Goal: Information Seeking & Learning: Get advice/opinions

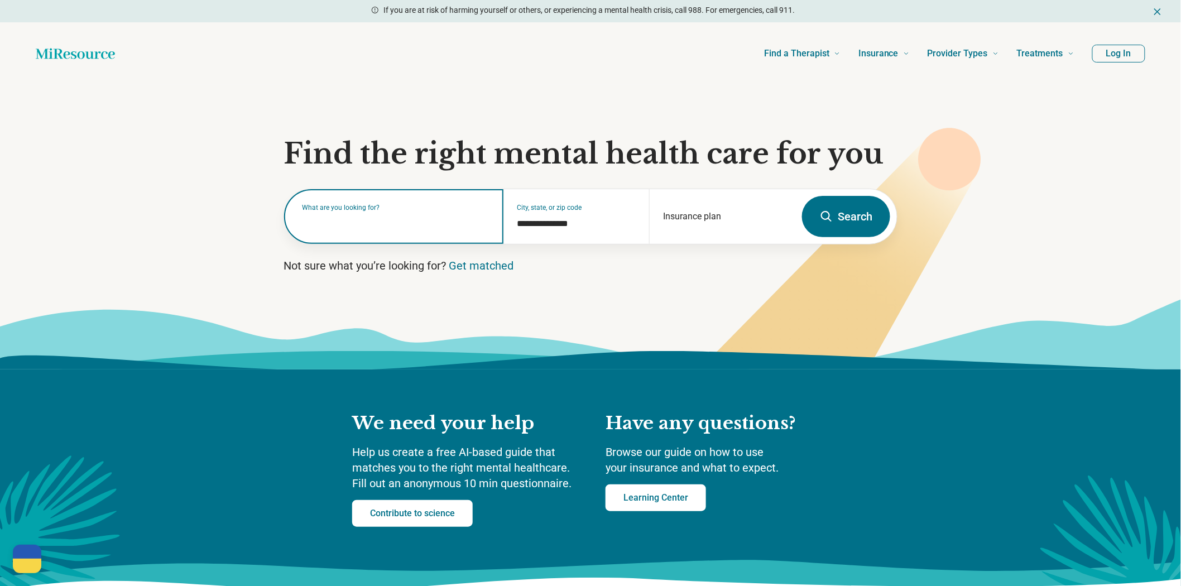
click at [409, 229] on input "text" at bounding box center [396, 221] width 188 height 13
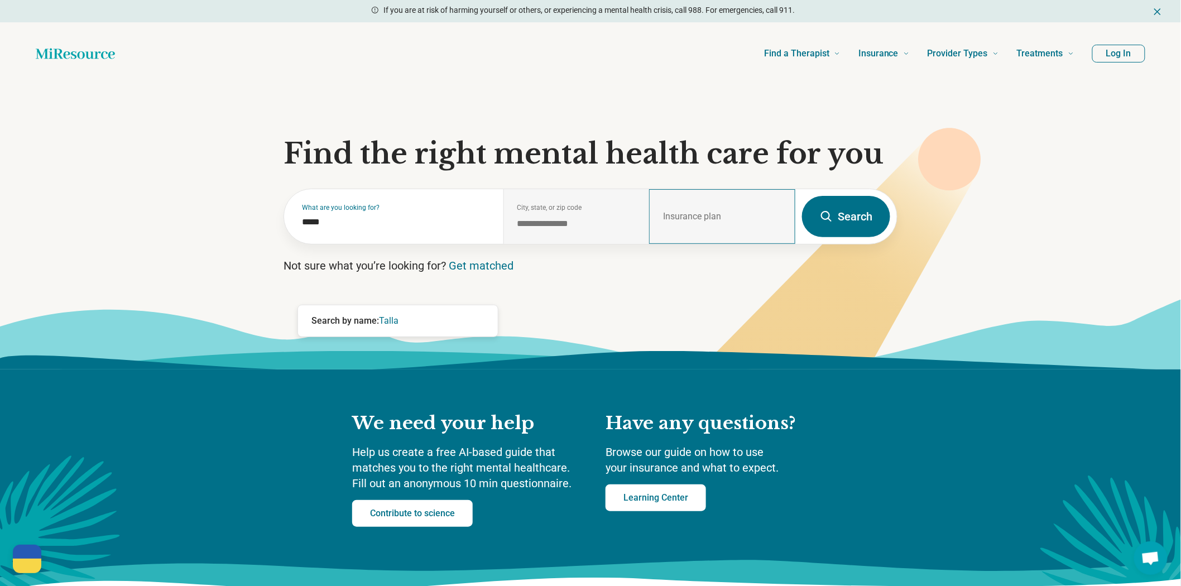
drag, startPoint x: 612, startPoint y: 288, endPoint x: 657, endPoint y: 287, distance: 45.2
click at [612, 244] on div "**********" at bounding box center [576, 216] width 146 height 55
drag, startPoint x: 437, startPoint y: 287, endPoint x: 200, endPoint y: 267, distance: 238.0
click at [141, 267] on section "**********" at bounding box center [590, 227] width 1181 height 285
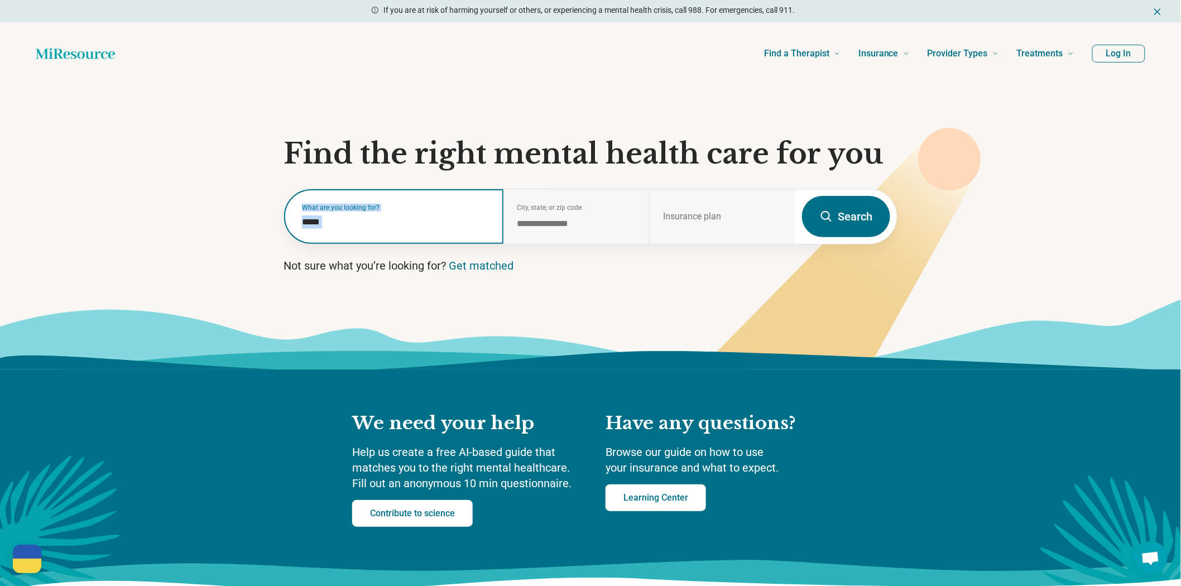
click at [425, 229] on input "*****" at bounding box center [396, 221] width 188 height 13
click at [414, 244] on div "What are you looking for? *****" at bounding box center [393, 216] width 219 height 55
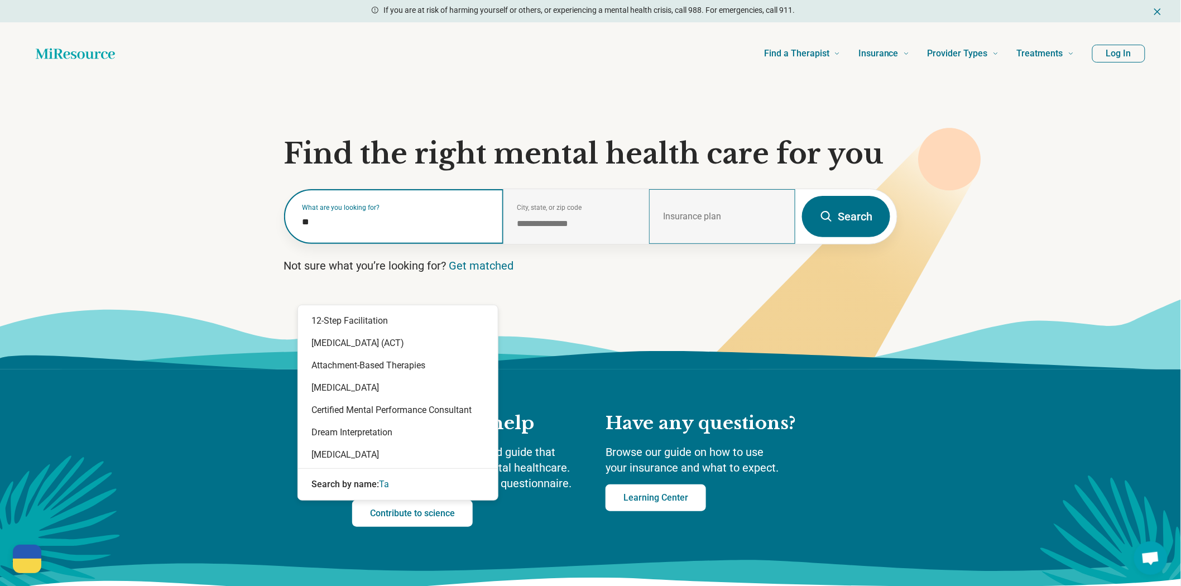
type input "*"
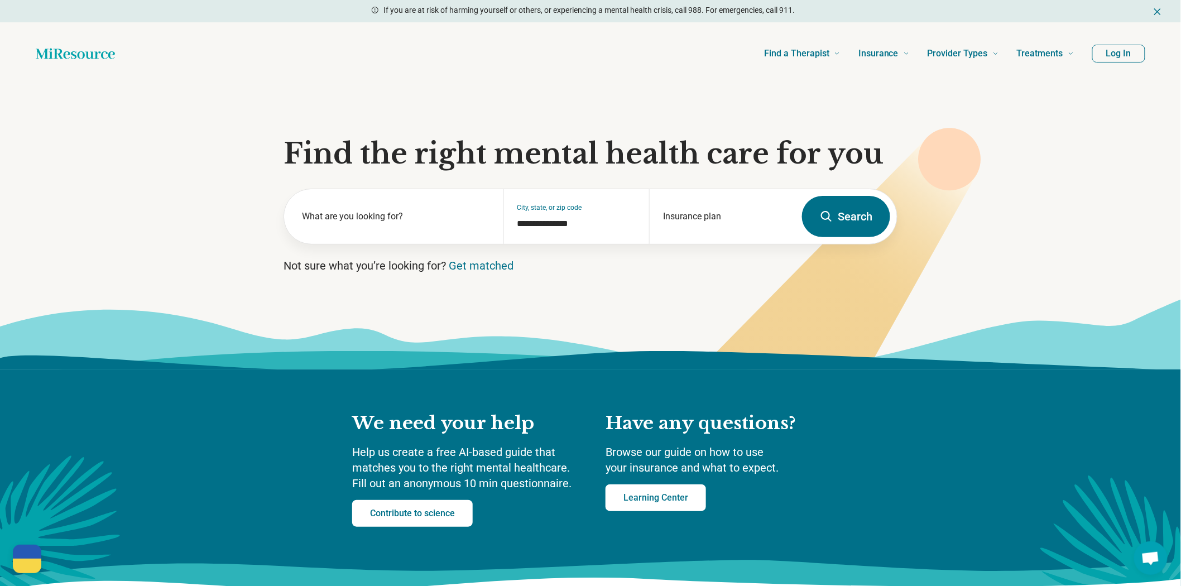
click at [838, 237] on button "Search" at bounding box center [846, 216] width 88 height 41
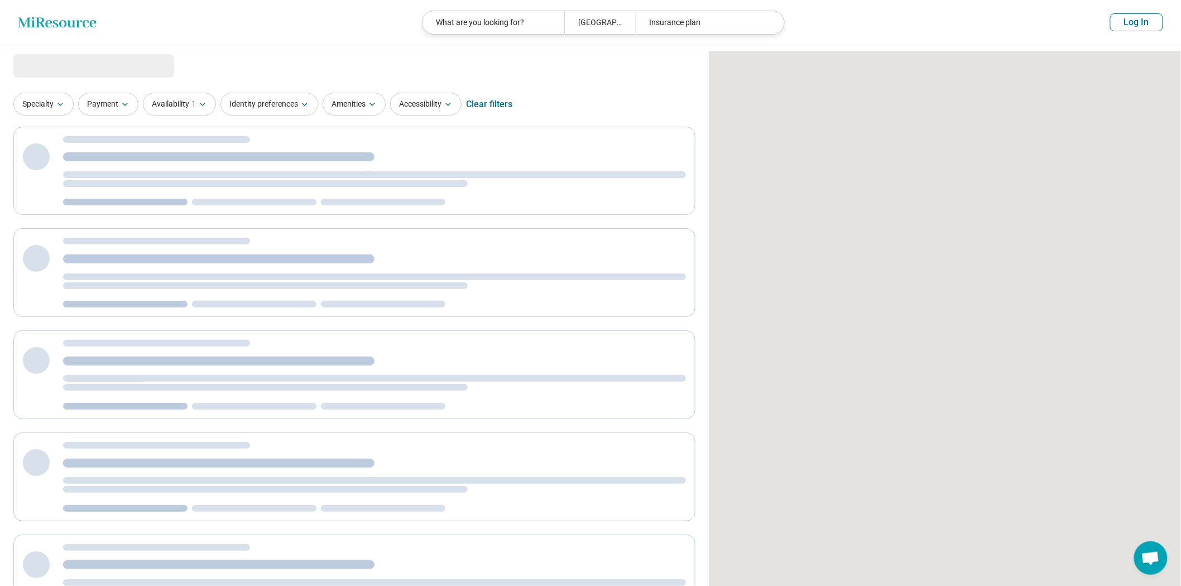
select select "***"
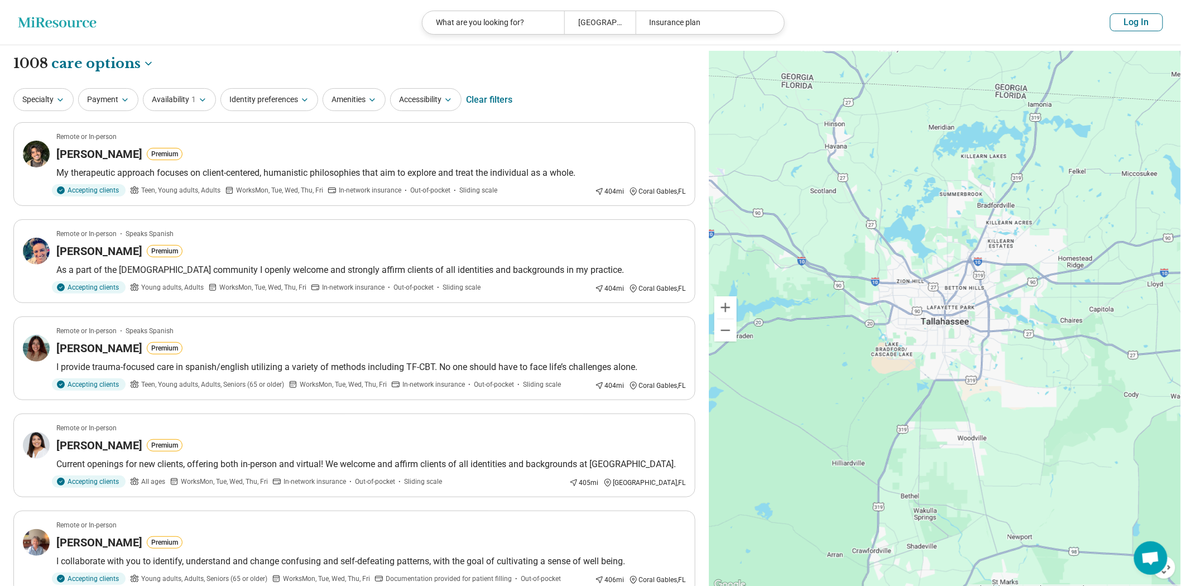
click at [1144, 30] on button "Log In" at bounding box center [1136, 22] width 53 height 18
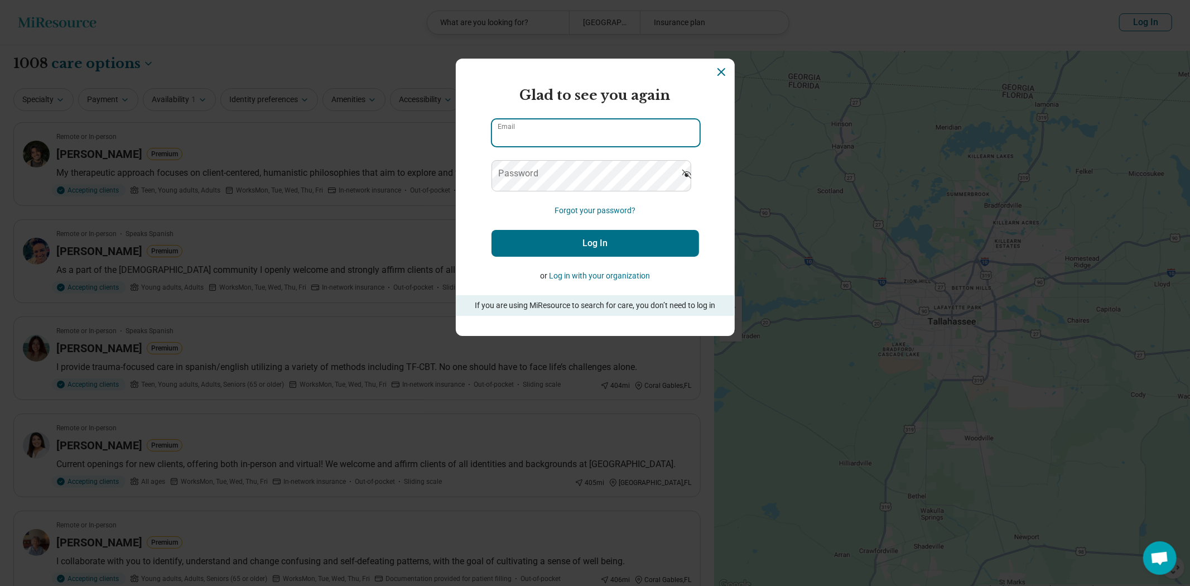
click at [528, 146] on input "Email" at bounding box center [596, 132] width 208 height 27
type input "**********"
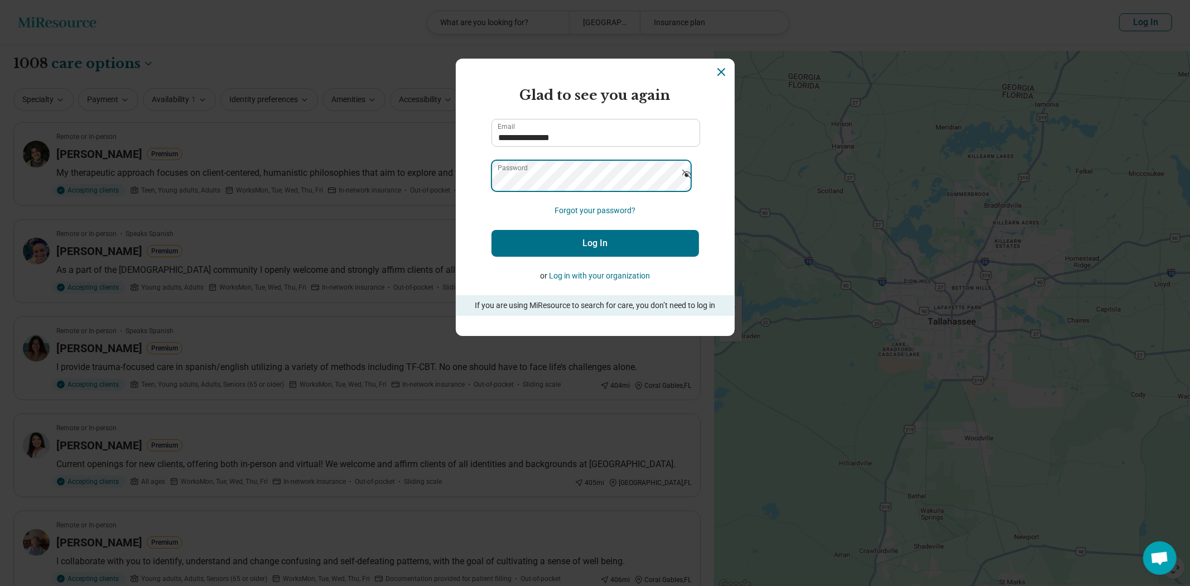
click at [492, 230] on button "Log In" at bounding box center [596, 243] width 208 height 27
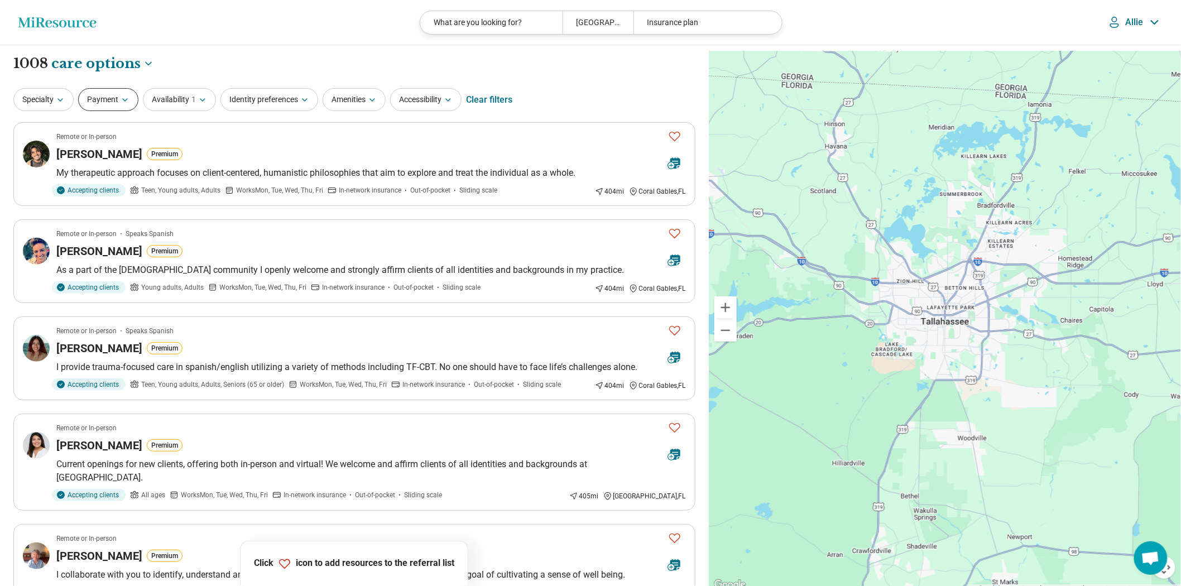
click at [116, 108] on button "Payment" at bounding box center [108, 99] width 60 height 23
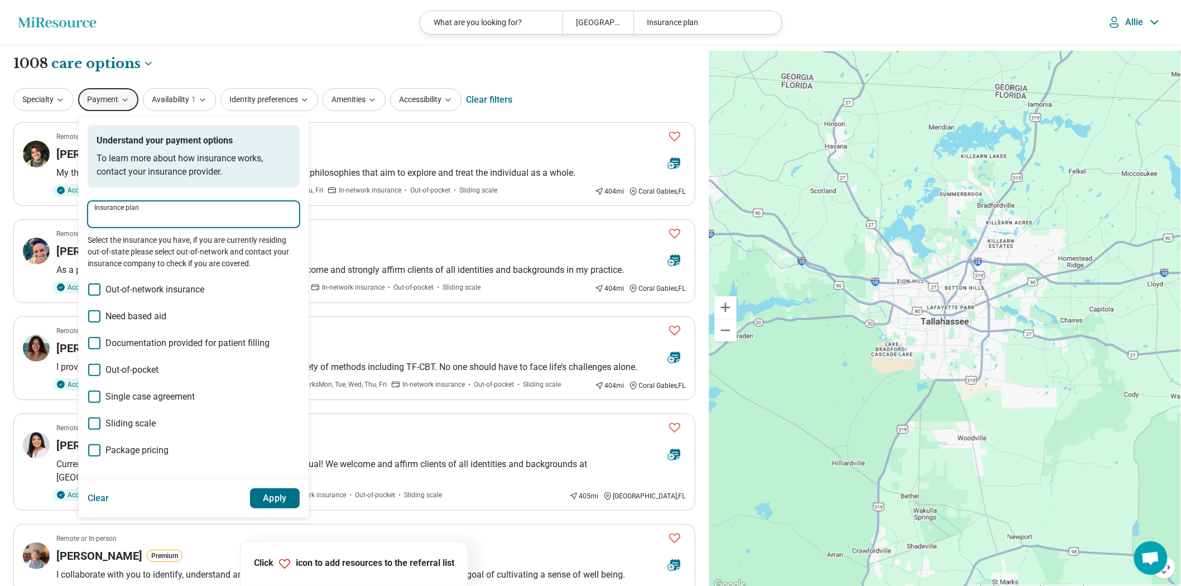
click at [166, 225] on input "Insurance plan" at bounding box center [193, 218] width 199 height 13
click at [152, 298] on div "Florida Blue" at bounding box center [178, 298] width 161 height 22
type input "**********"
click at [300, 508] on button "Apply" at bounding box center [275, 498] width 50 height 20
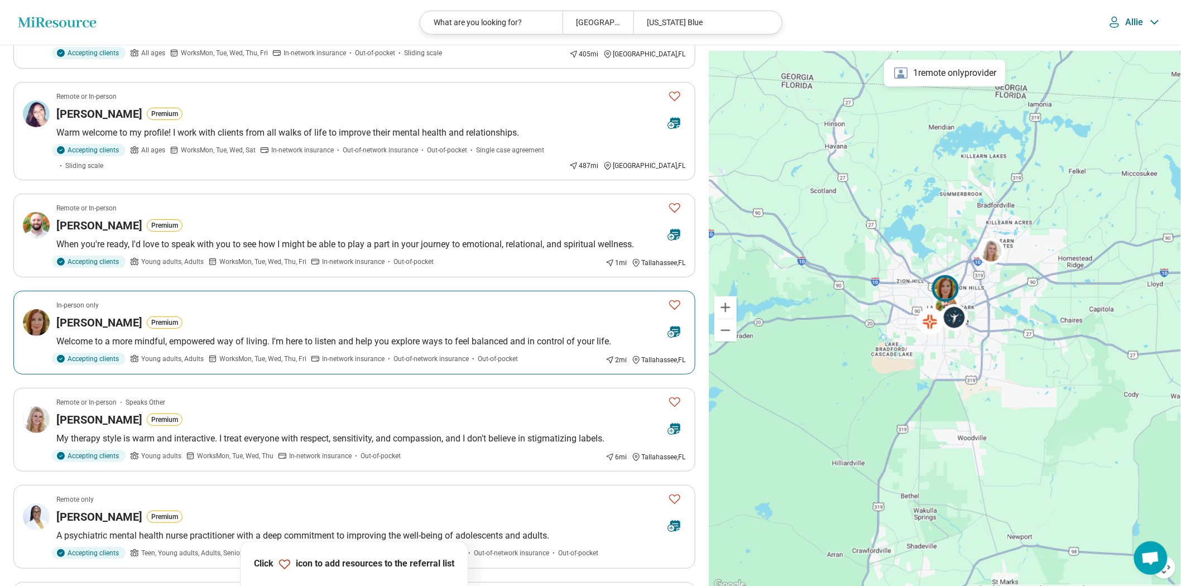
scroll to position [310, 0]
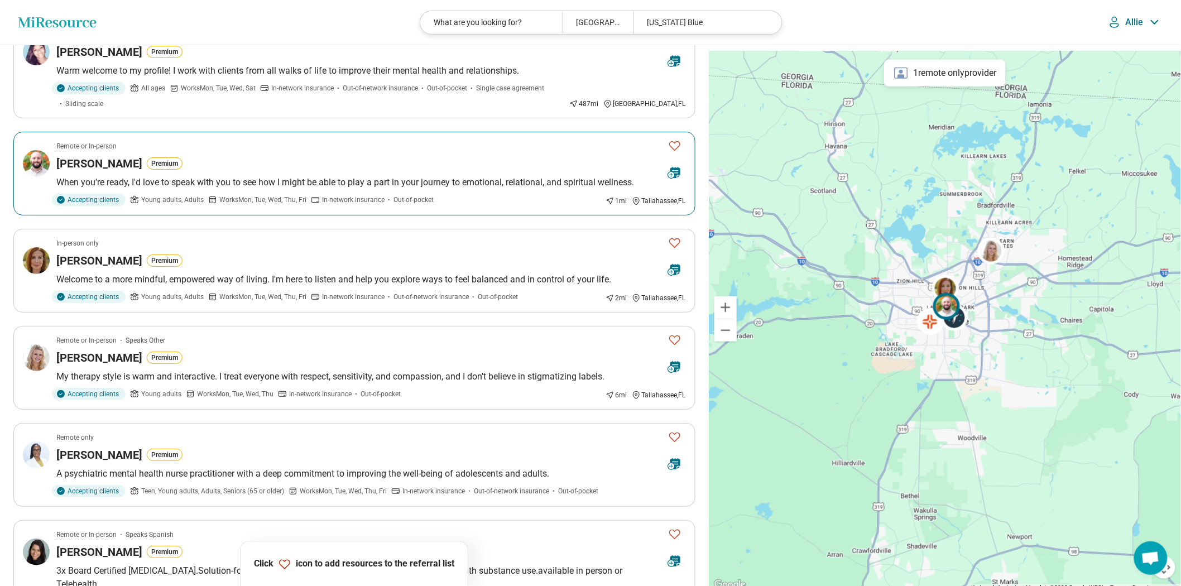
click at [668, 152] on icon "Favorite" at bounding box center [674, 145] width 13 height 13
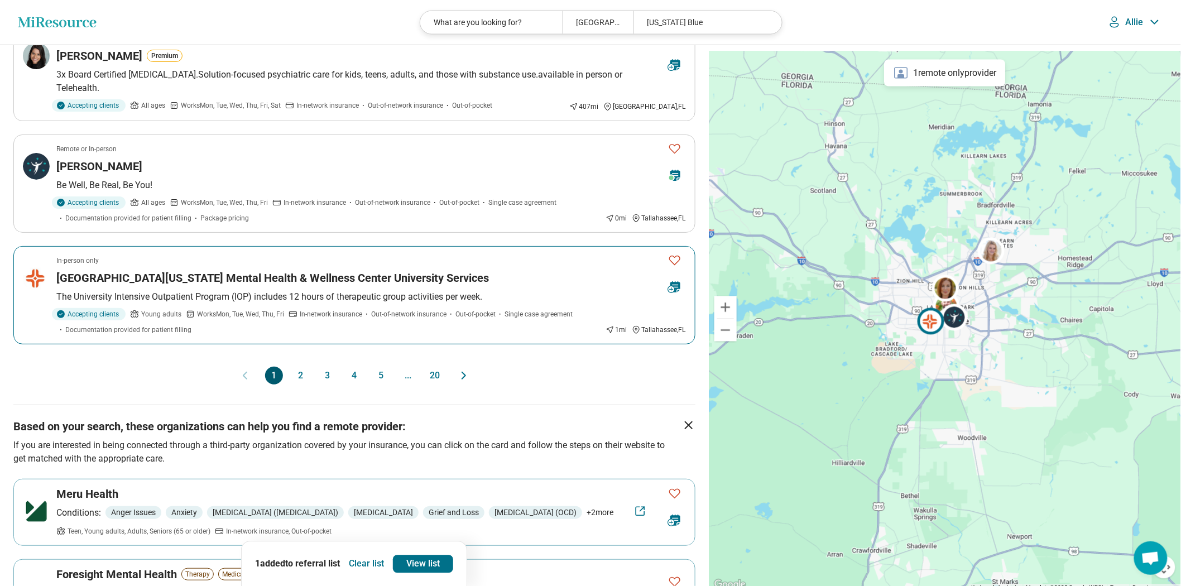
scroll to position [868, 0]
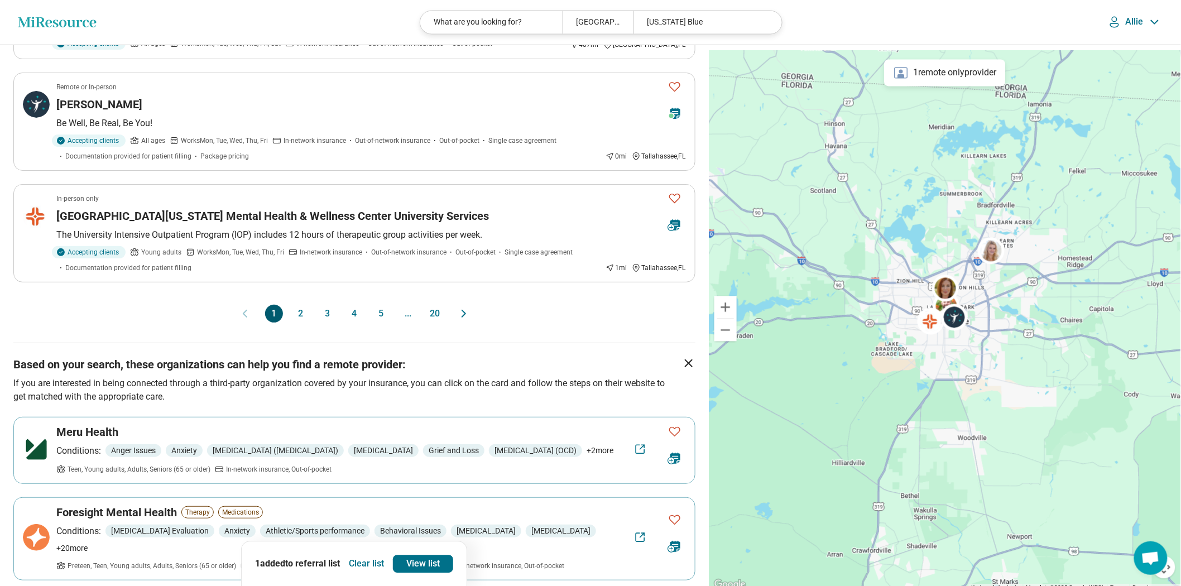
click at [292, 323] on button "2" at bounding box center [301, 314] width 18 height 18
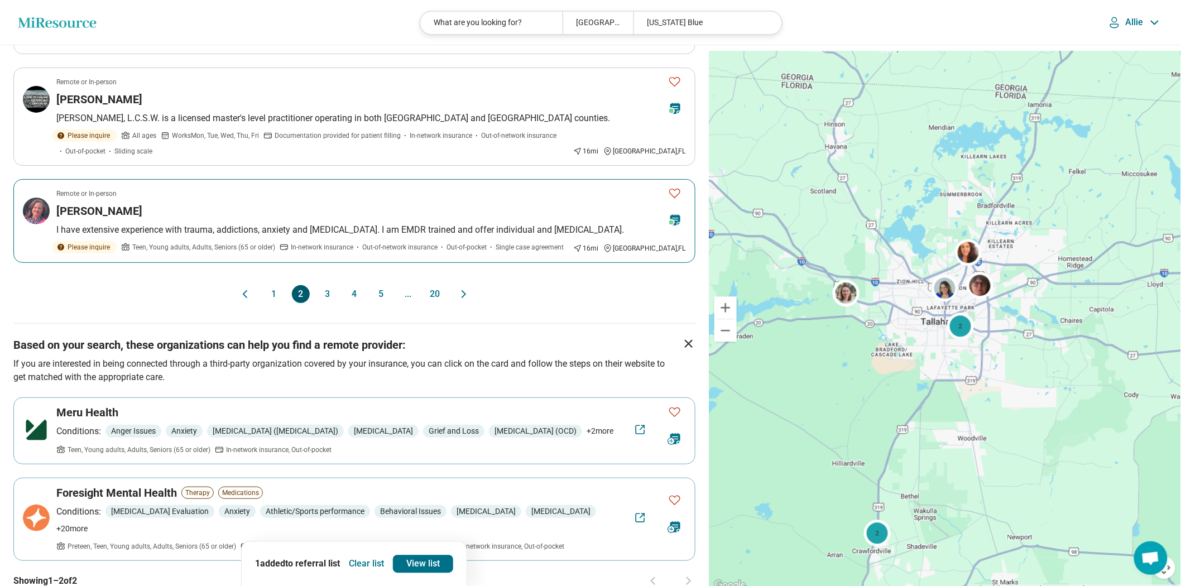
scroll to position [992, 0]
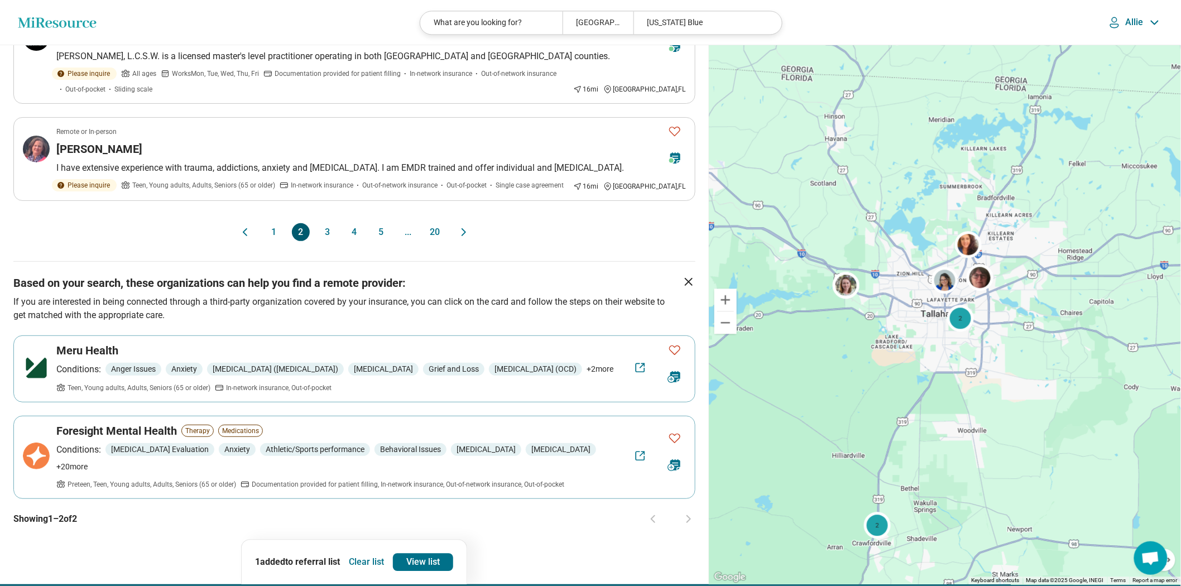
click at [272, 241] on button "1" at bounding box center [274, 232] width 18 height 18
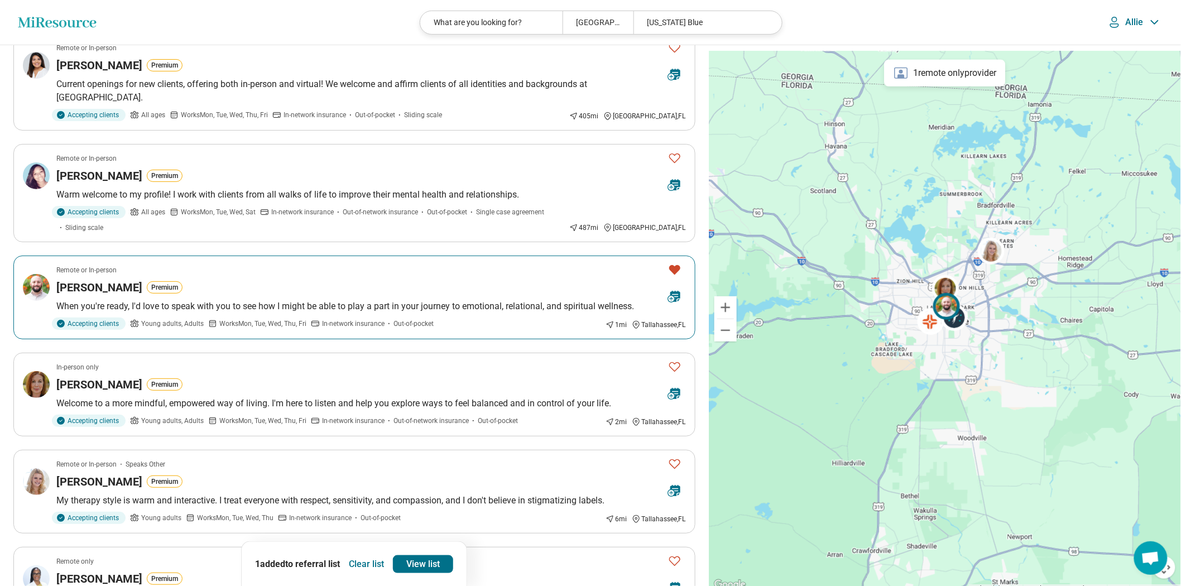
scroll to position [310, 0]
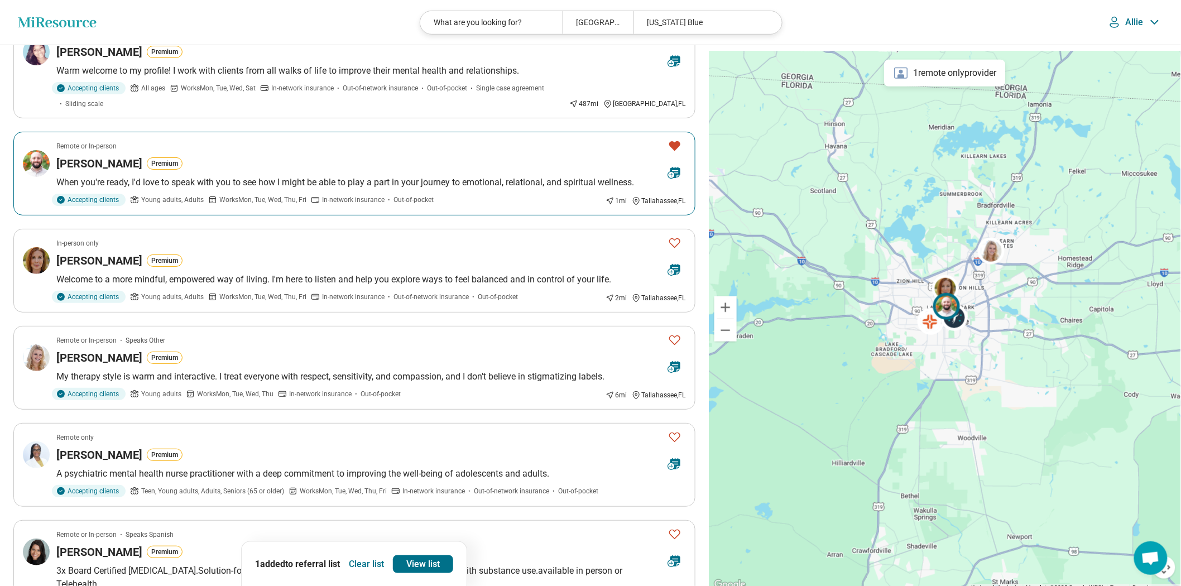
click at [559, 171] on div "Luke Brocco Premium" at bounding box center [357, 164] width 603 height 16
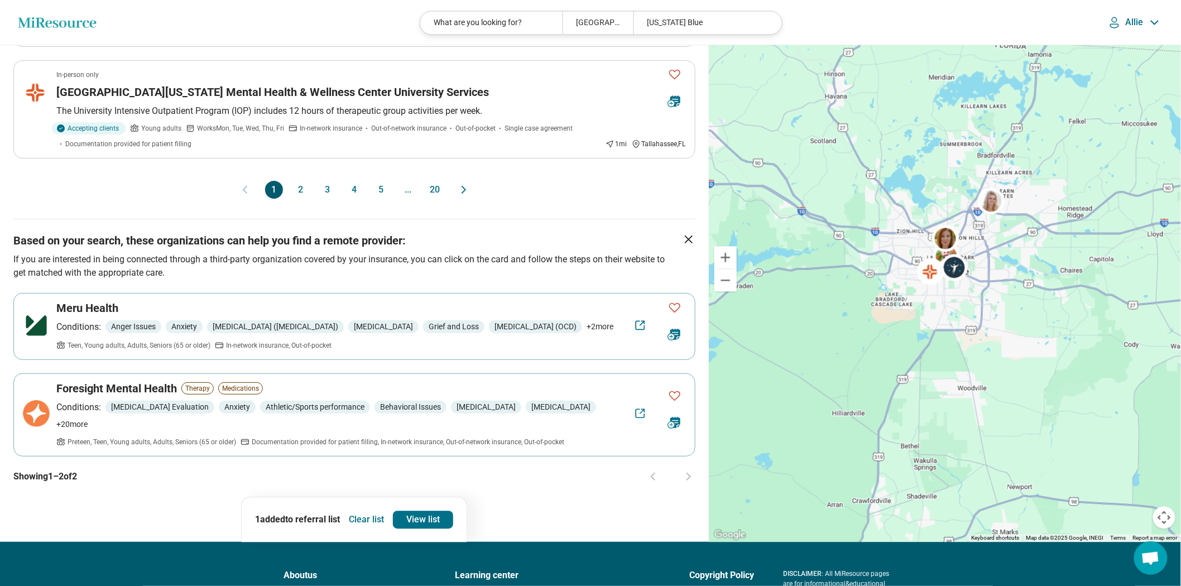
scroll to position [1054, 0]
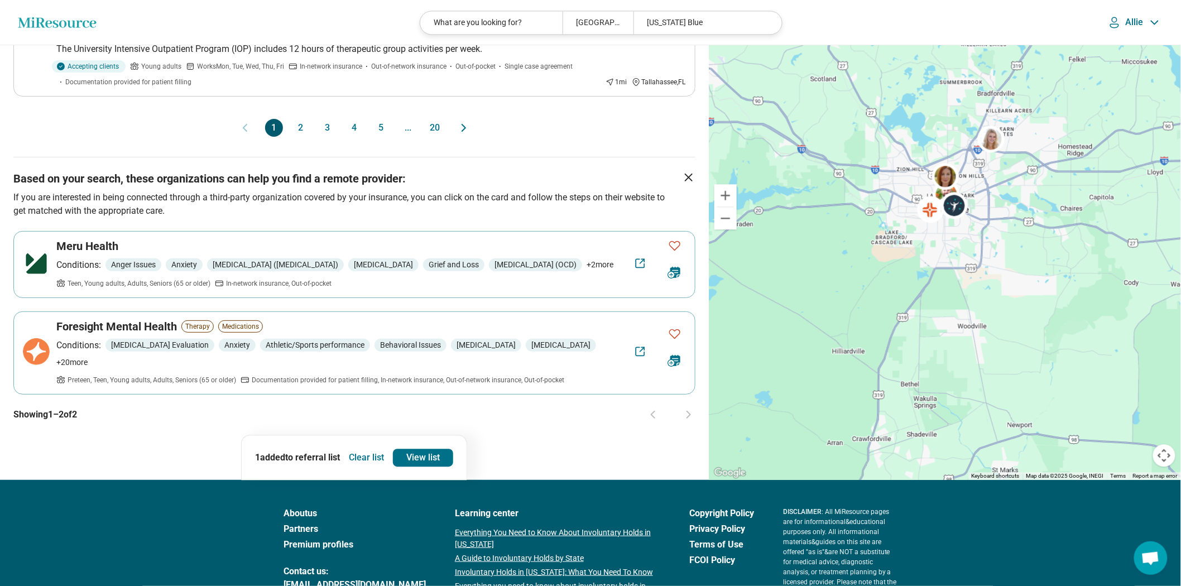
click at [296, 137] on button "2" at bounding box center [301, 128] width 18 height 18
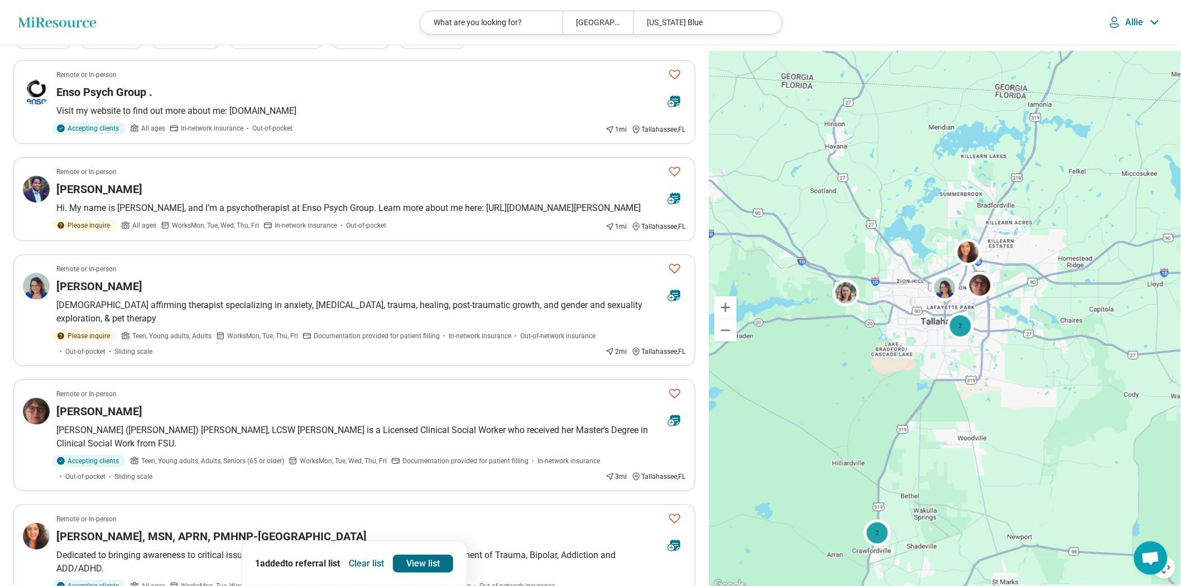
scroll to position [0, 0]
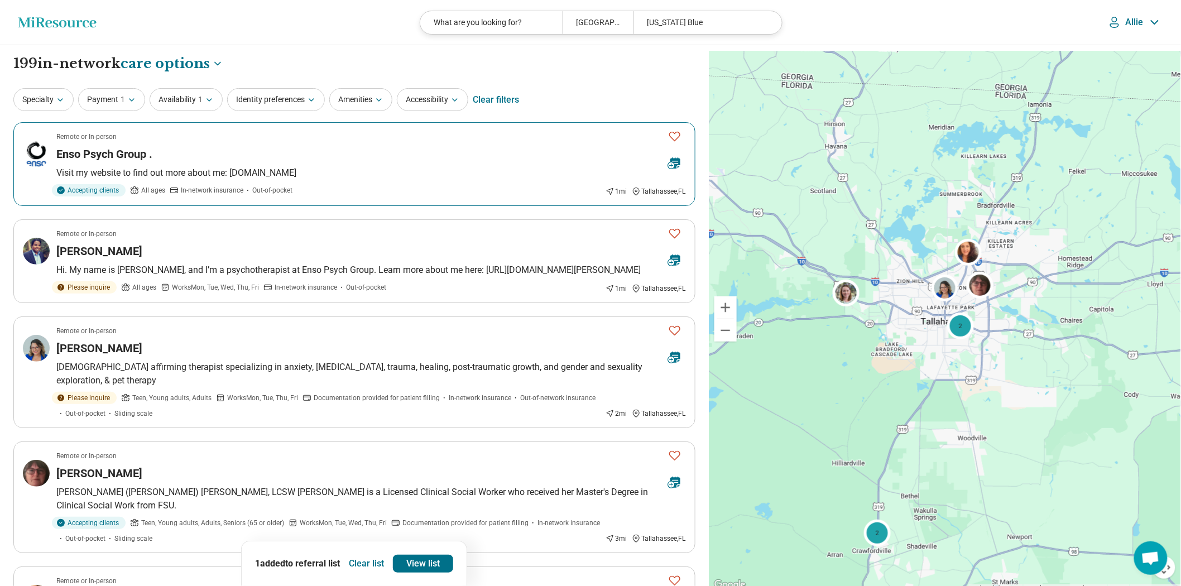
click at [368, 180] on p "Visit my website to find out more about me: [DOMAIN_NAME]" at bounding box center [371, 172] width 630 height 13
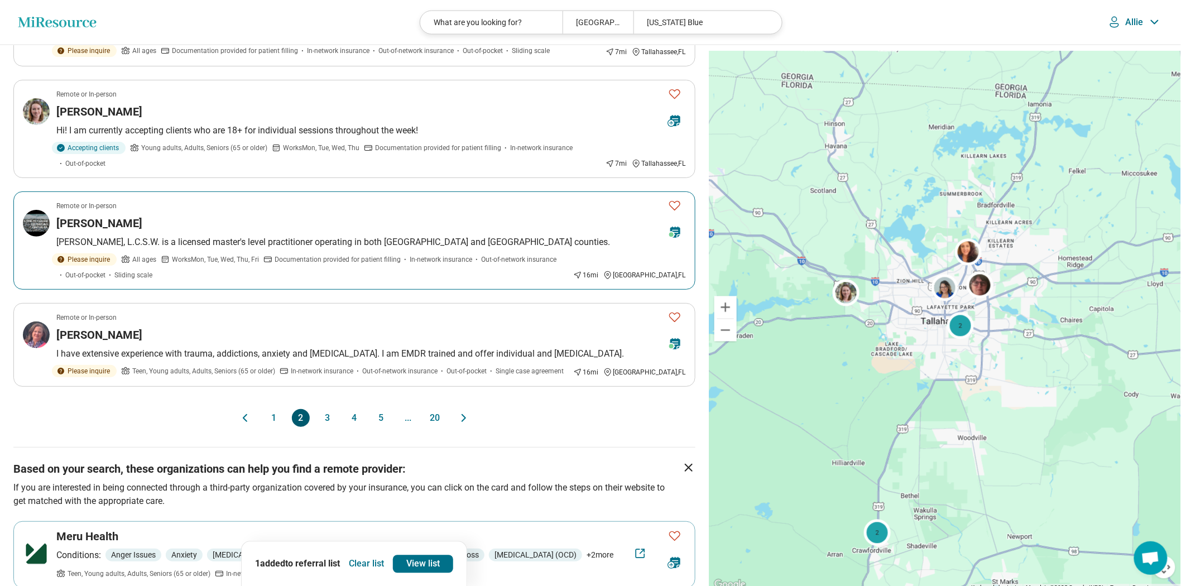
scroll to position [992, 0]
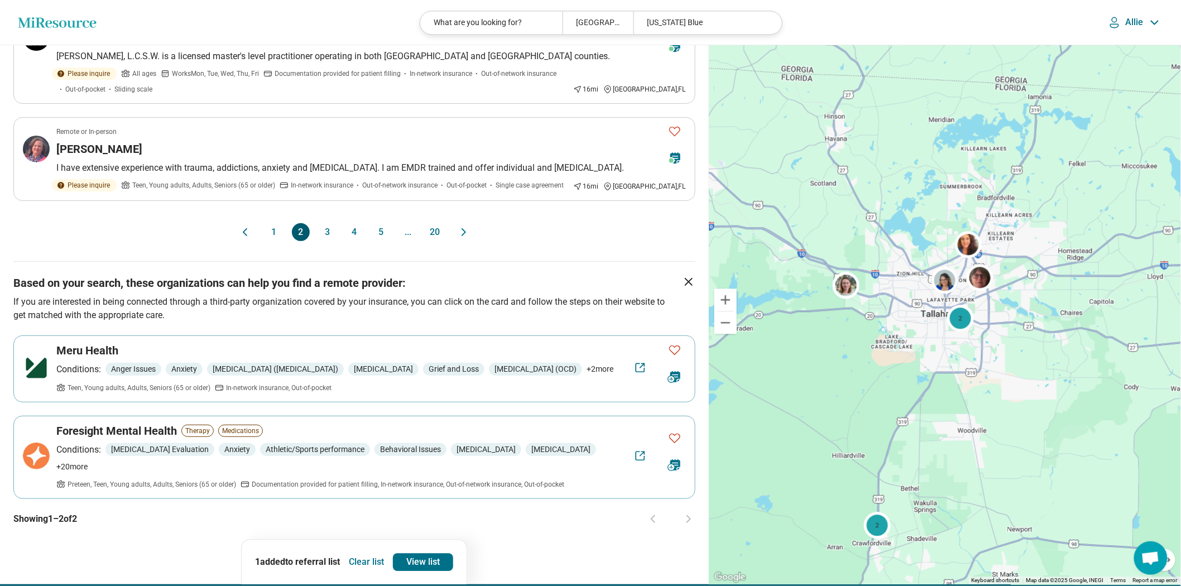
click at [266, 241] on button "1" at bounding box center [274, 232] width 18 height 18
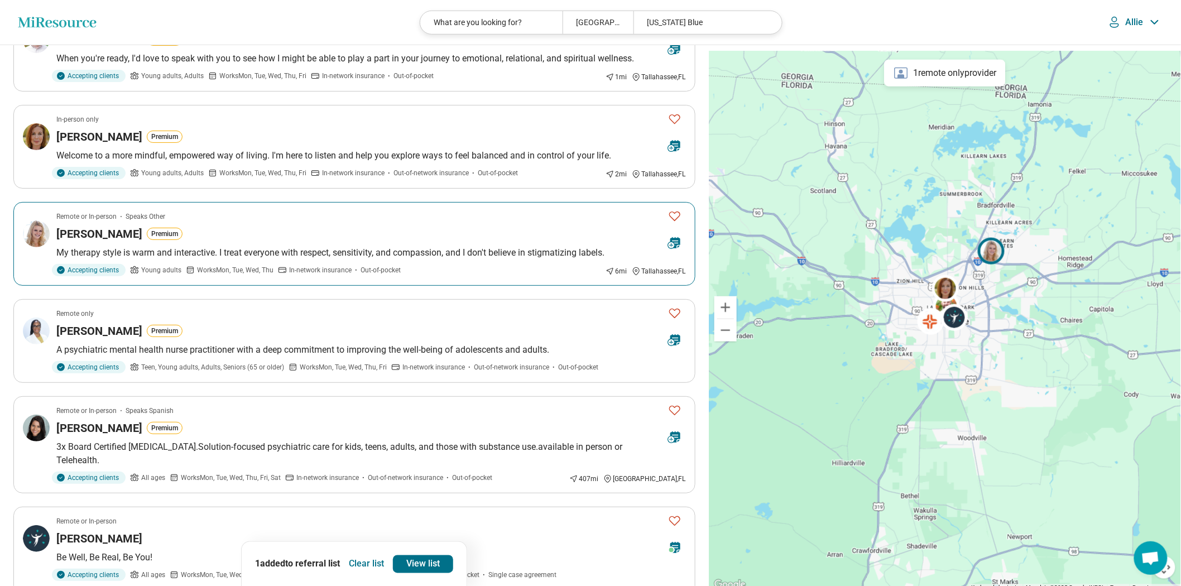
scroll to position [496, 0]
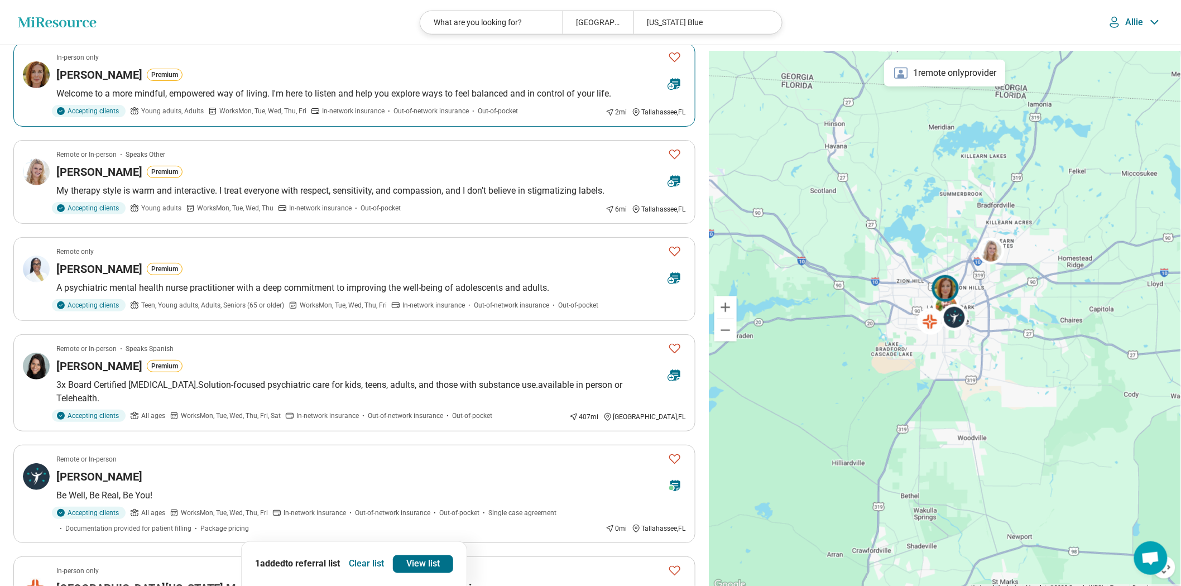
click at [487, 100] on p "Welcome to a more mindful, empowered way of living. I'm here to listen and help…" at bounding box center [371, 93] width 630 height 13
click at [256, 224] on article "Remote or In-person Speaks Other Casey Albrizio Premium My therapy style is war…" at bounding box center [354, 182] width 682 height 84
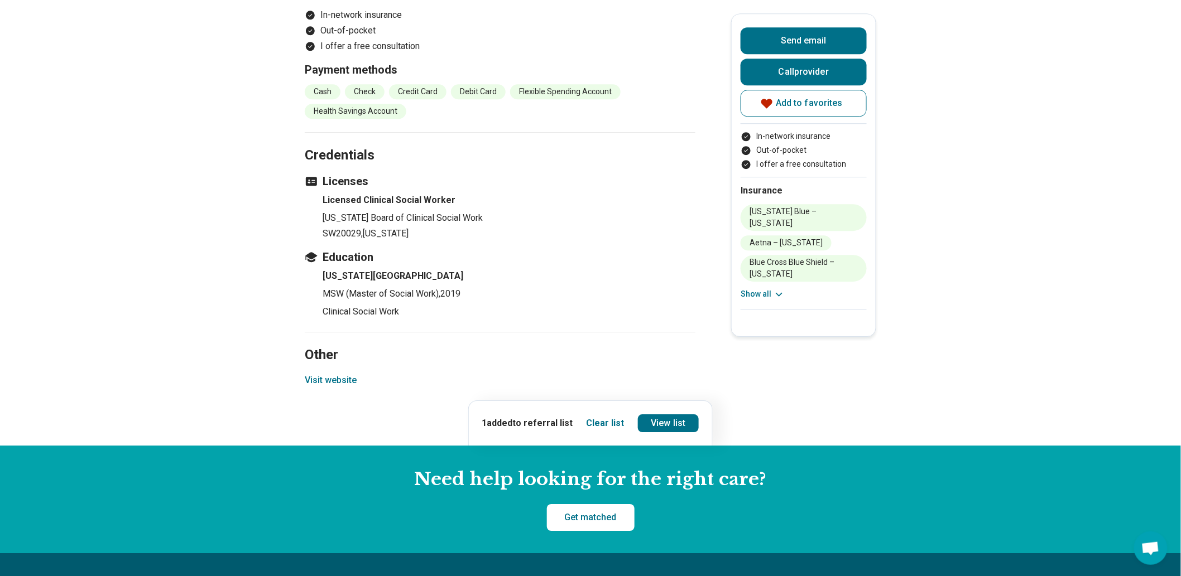
scroll to position [1364, 0]
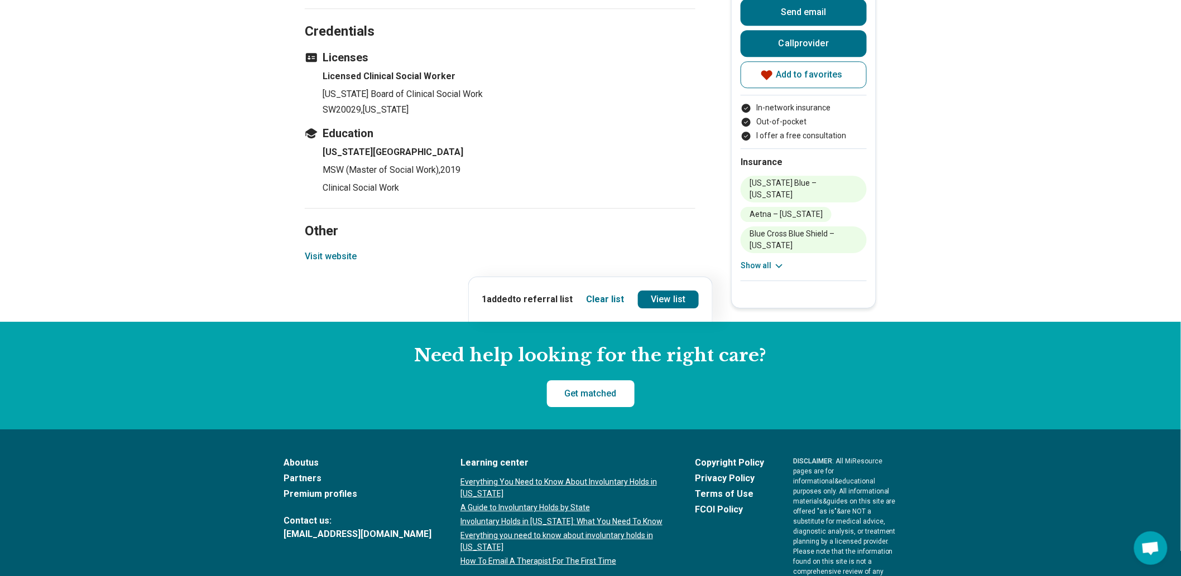
click at [357, 263] on button "Visit website" at bounding box center [331, 256] width 52 height 13
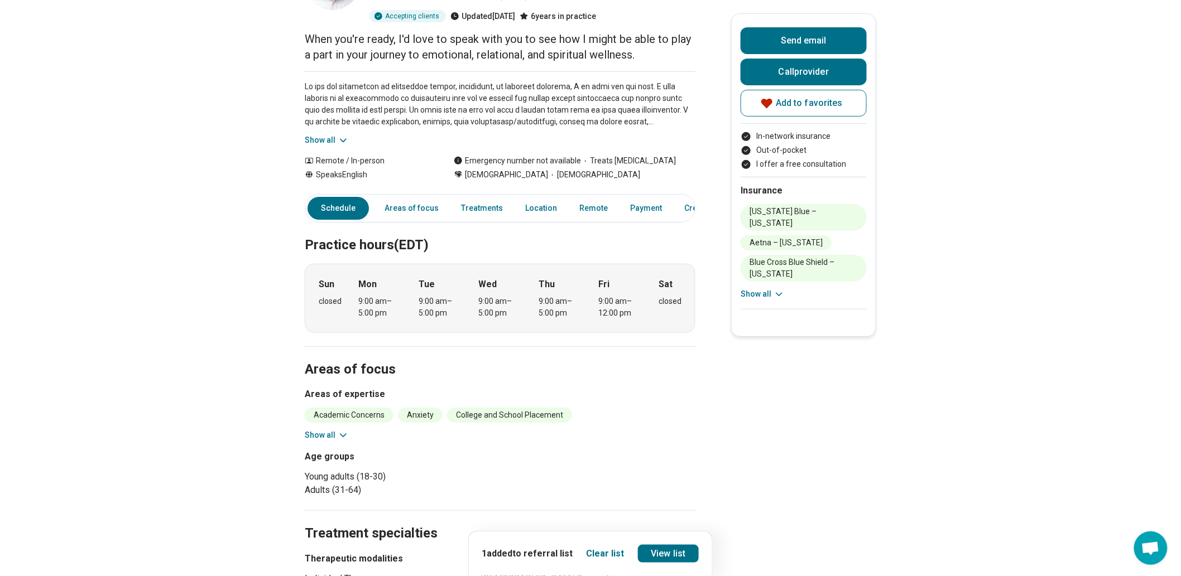
scroll to position [0, 0]
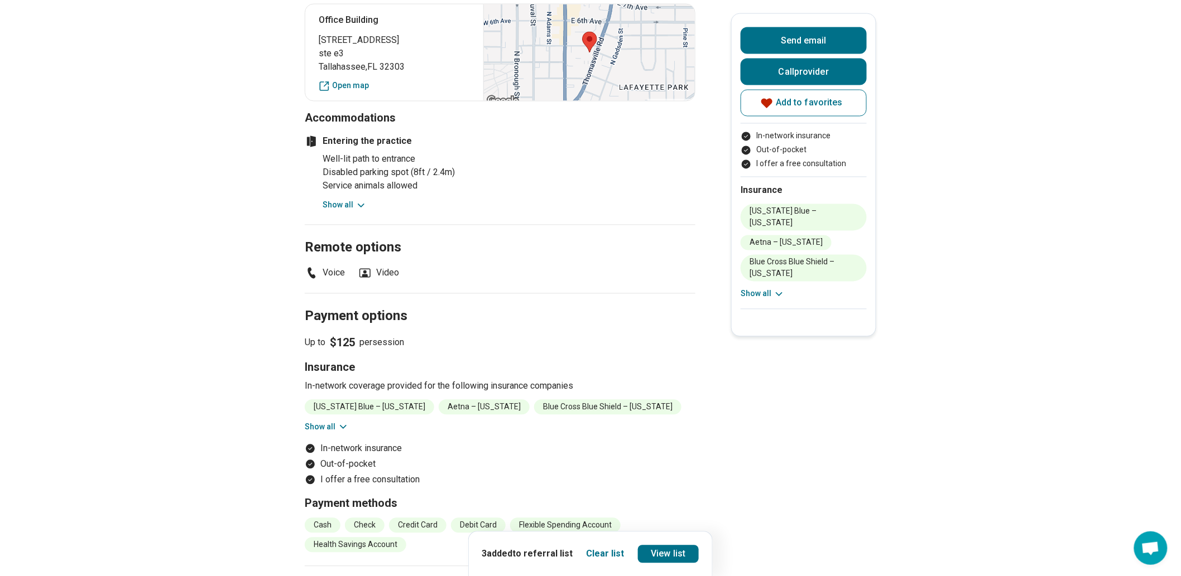
scroll to position [682, 0]
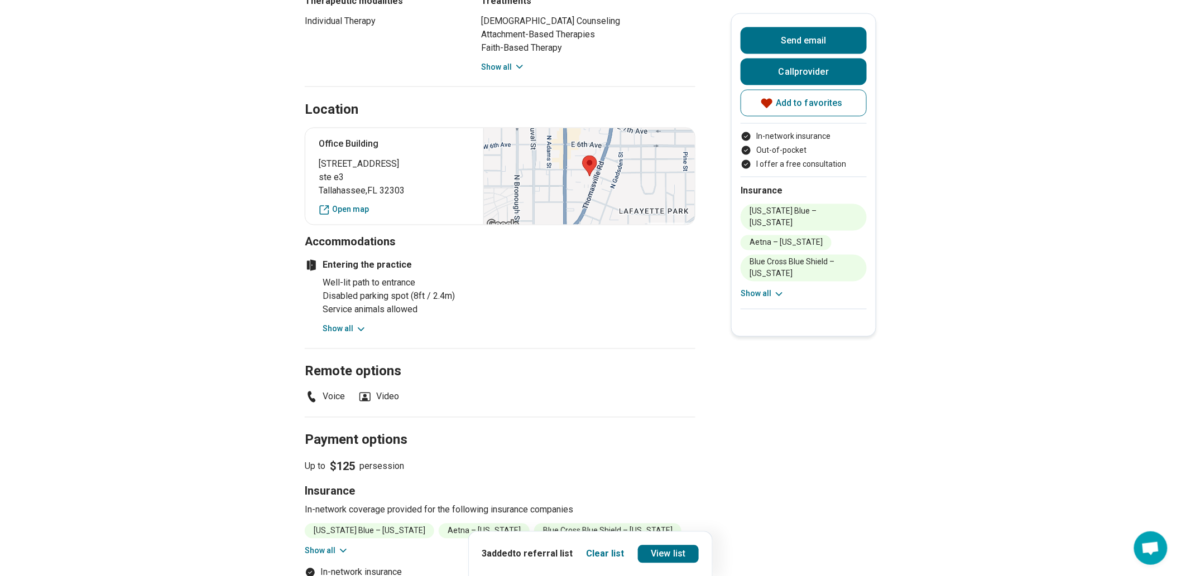
click at [507, 73] on button "Show all" at bounding box center [503, 67] width 44 height 12
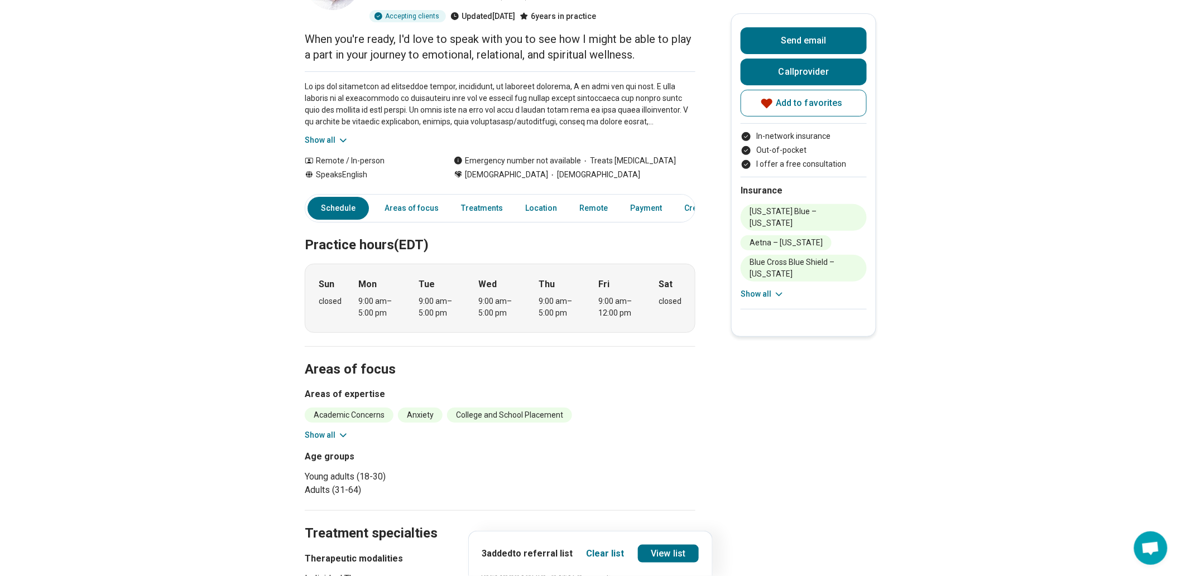
scroll to position [0, 0]
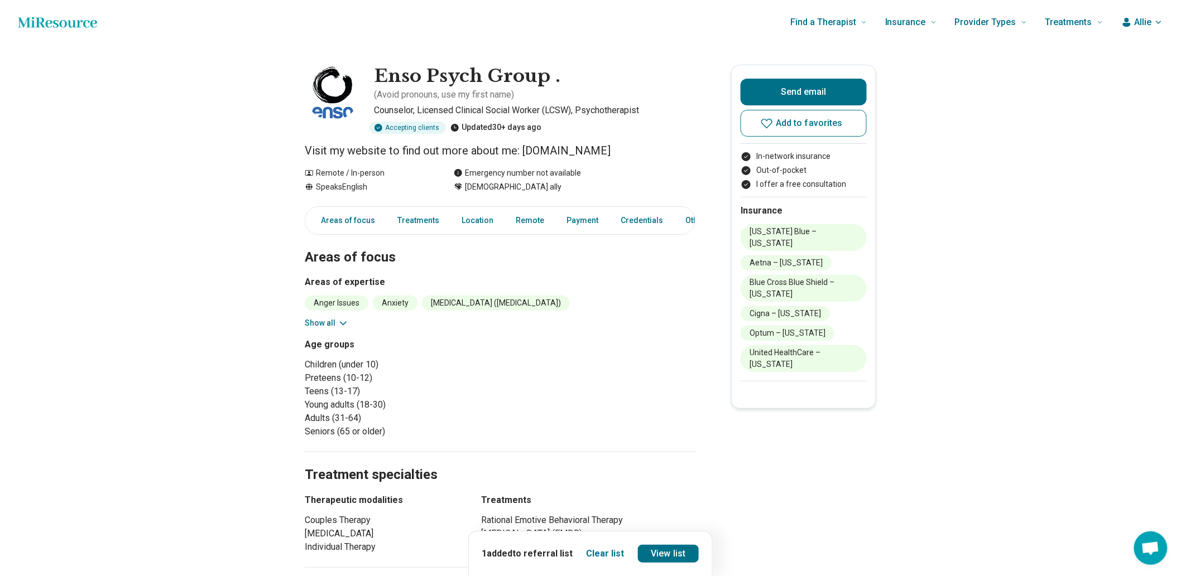
drag, startPoint x: 1044, startPoint y: 466, endPoint x: 1034, endPoint y: 472, distance: 11.8
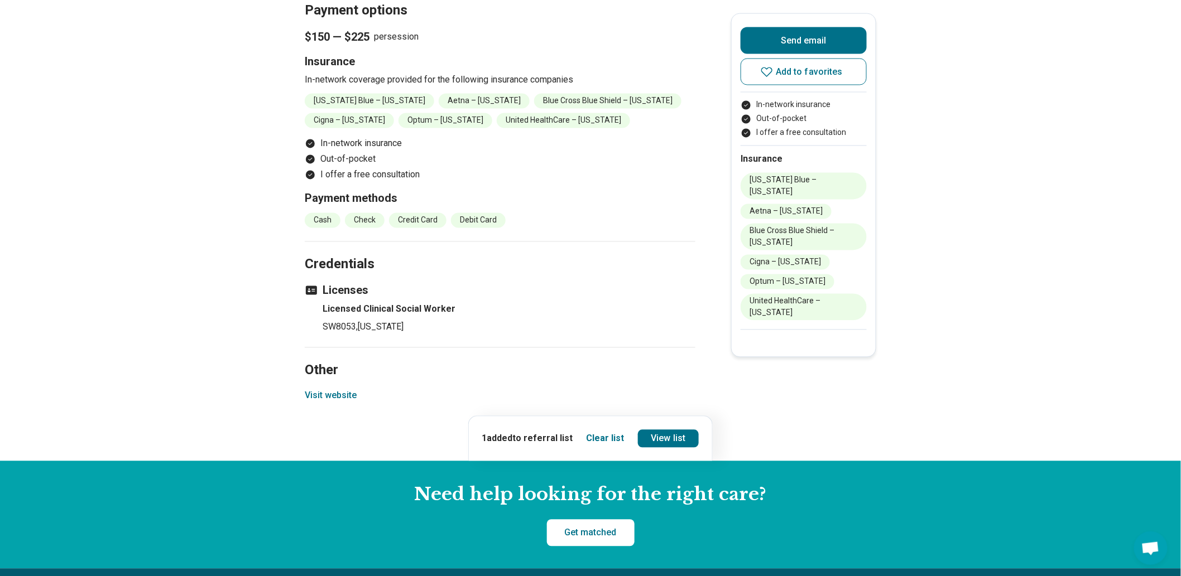
scroll to position [992, 0]
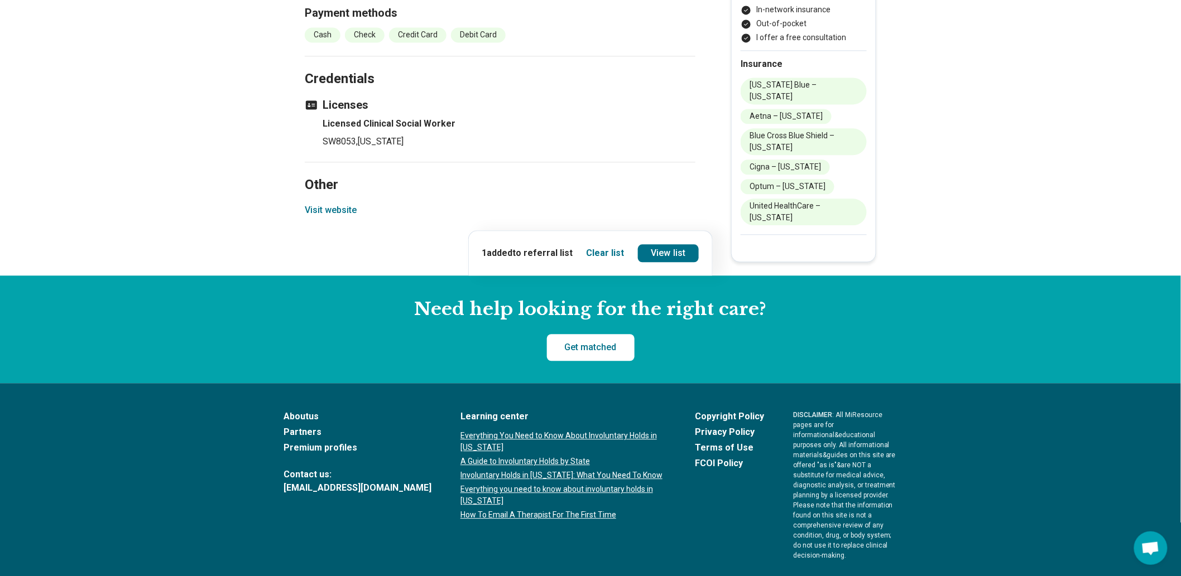
click at [357, 217] on button "Visit website" at bounding box center [331, 210] width 52 height 13
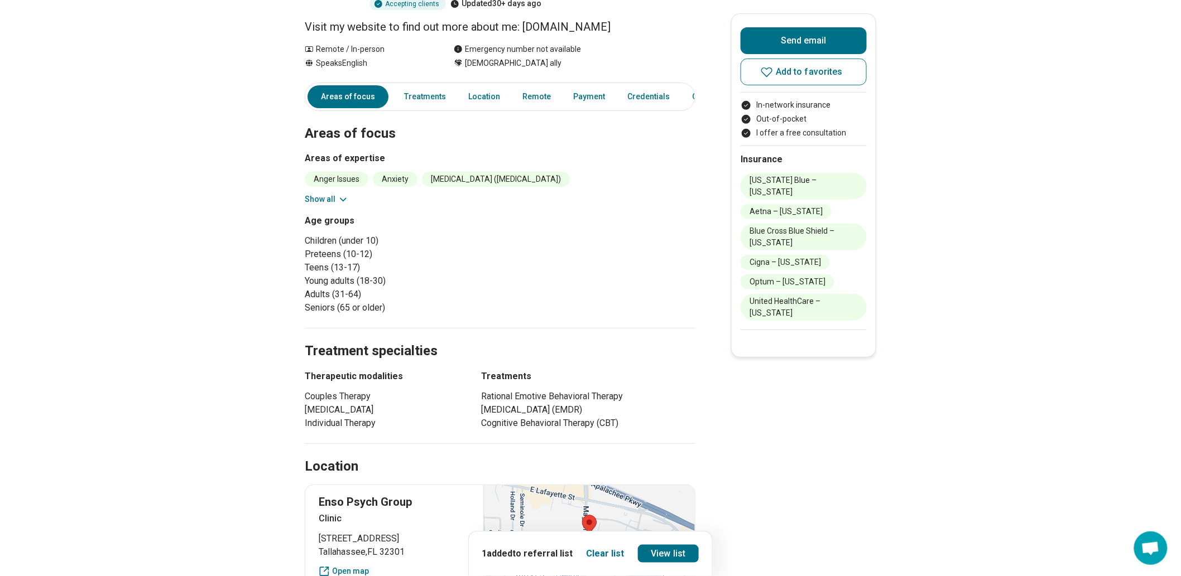
scroll to position [0, 0]
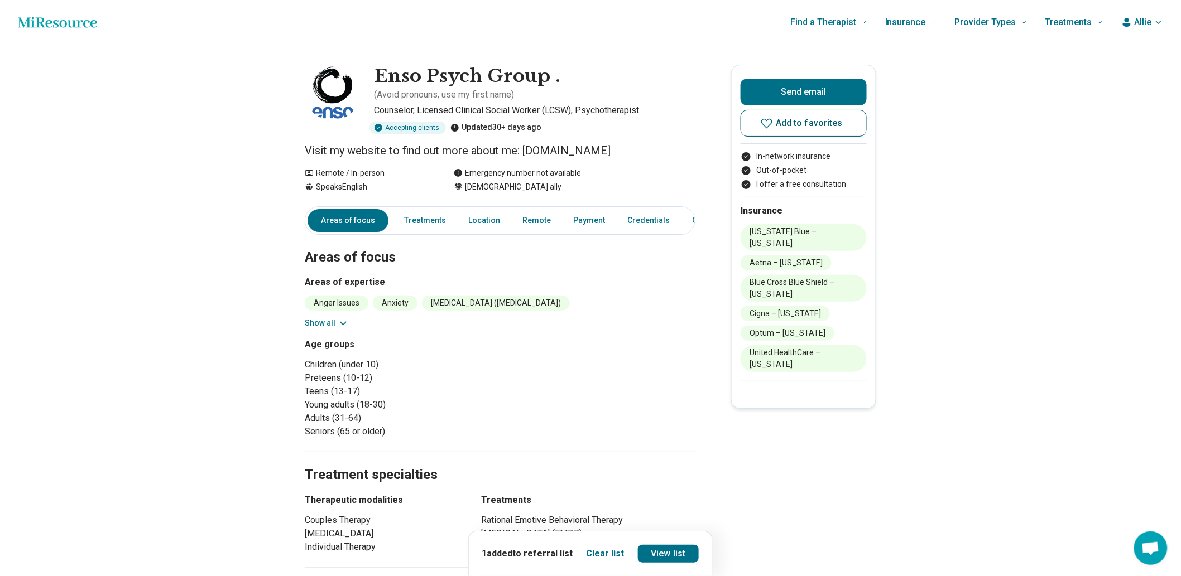
click at [843, 137] on button "Add to favorites" at bounding box center [804, 123] width 126 height 27
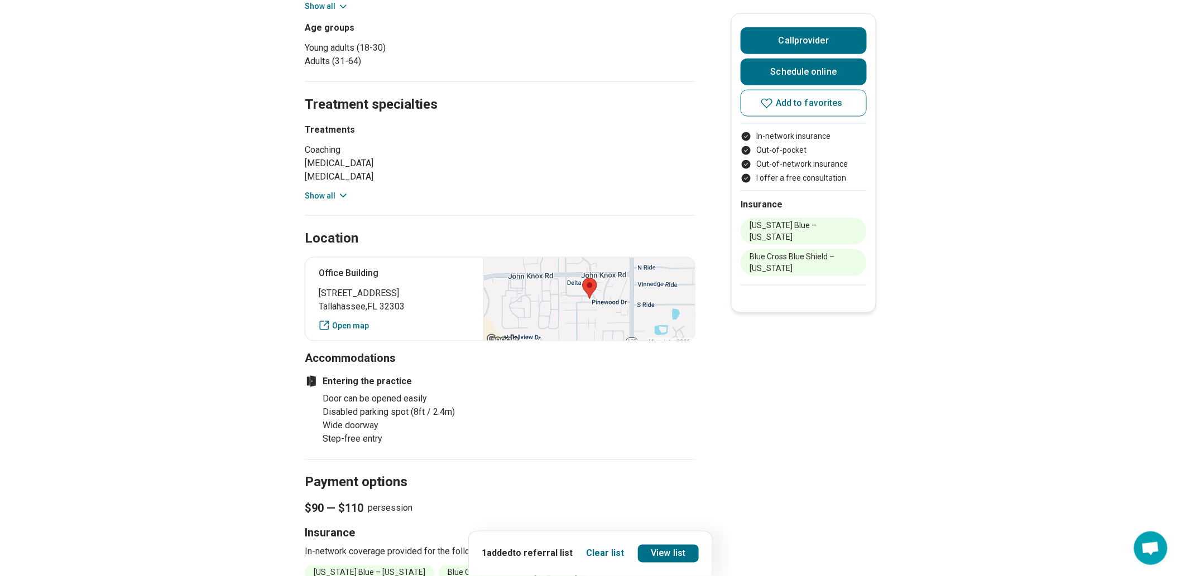
scroll to position [558, 0]
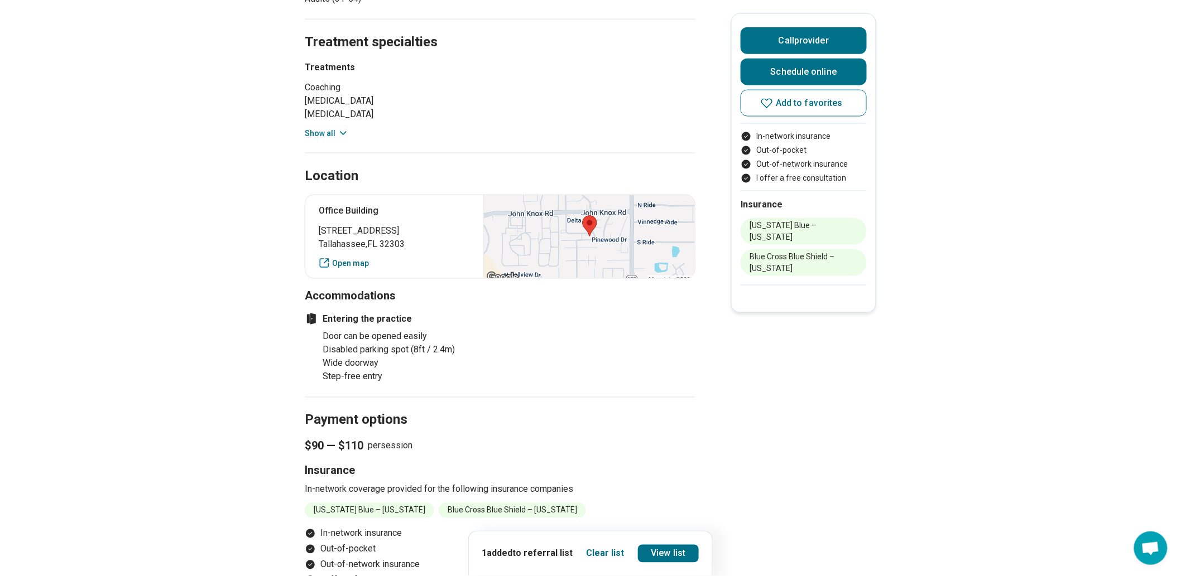
click at [325, 140] on button "Show all" at bounding box center [327, 134] width 44 height 12
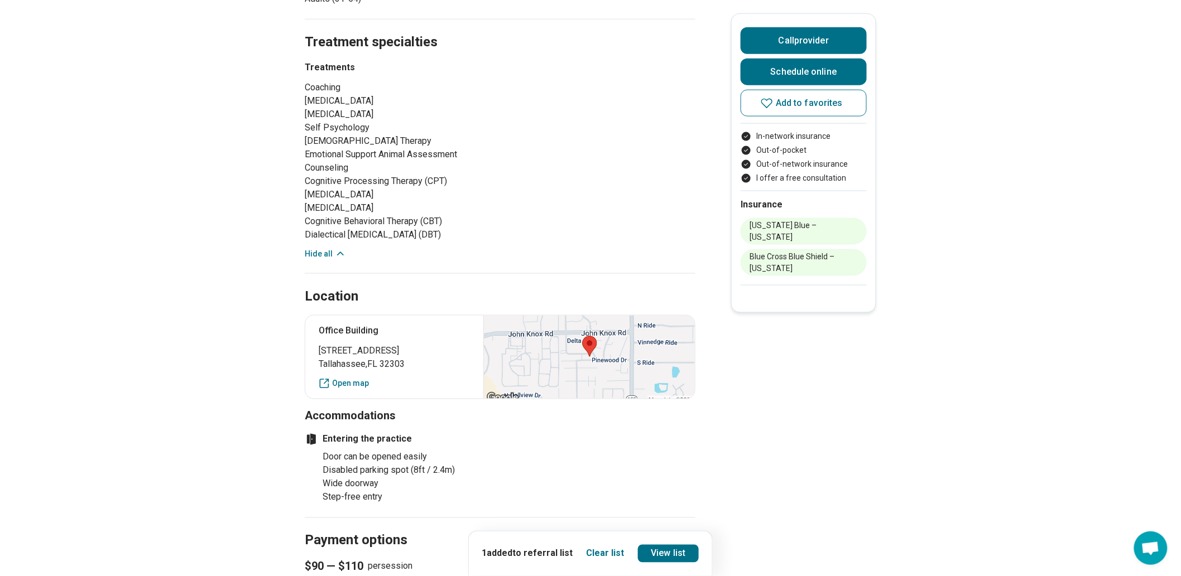
click at [333, 260] on button "Hide all" at bounding box center [325, 254] width 41 height 12
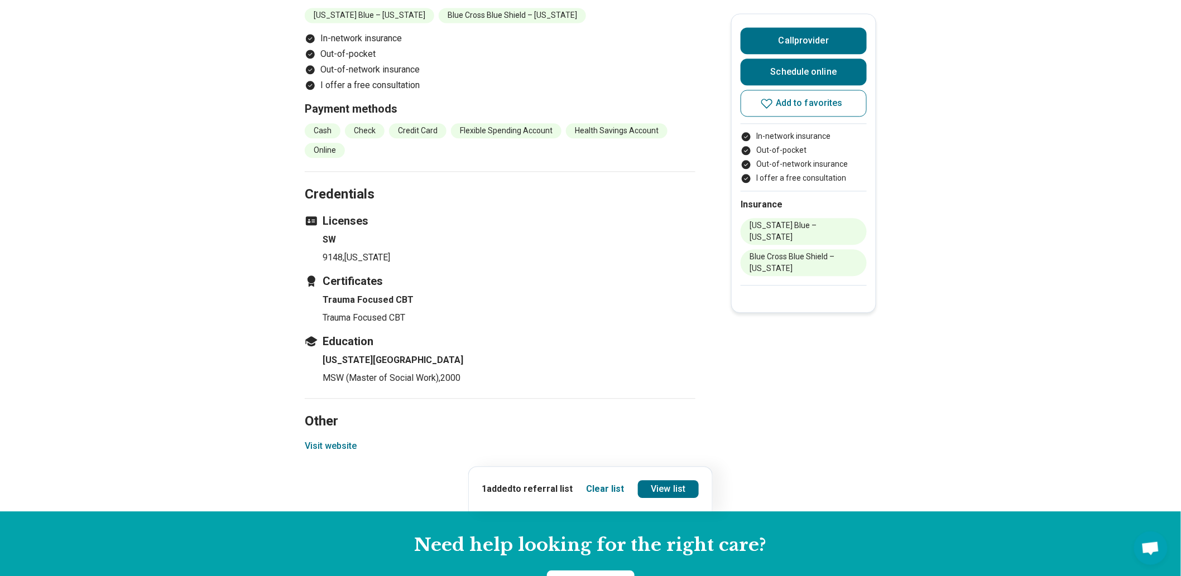
scroll to position [1302, 0]
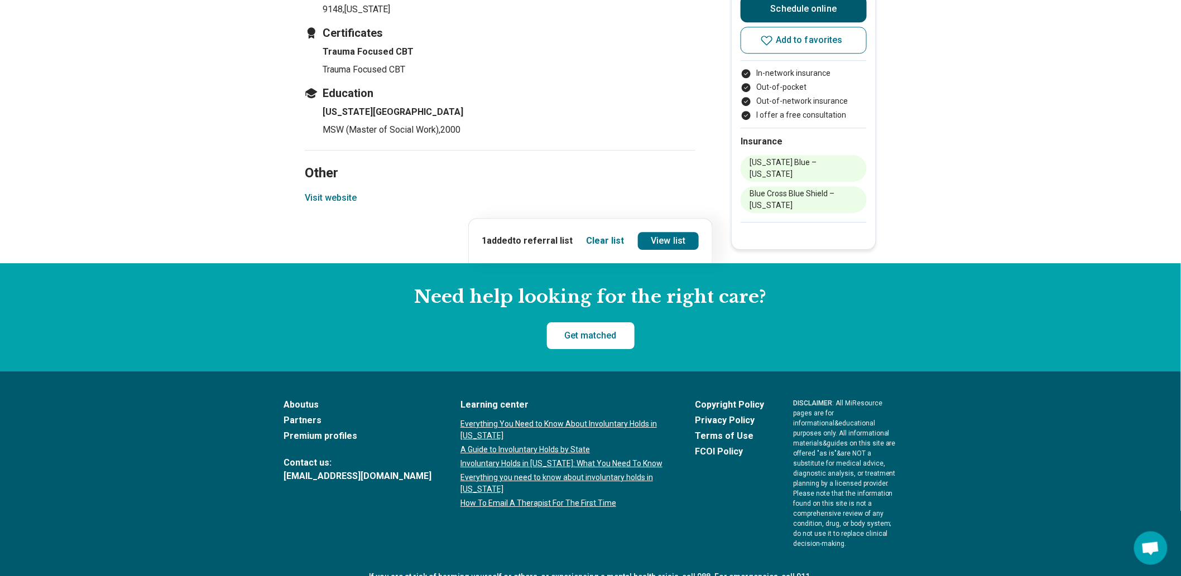
click at [807, 22] on link "Schedule online" at bounding box center [804, 9] width 126 height 27
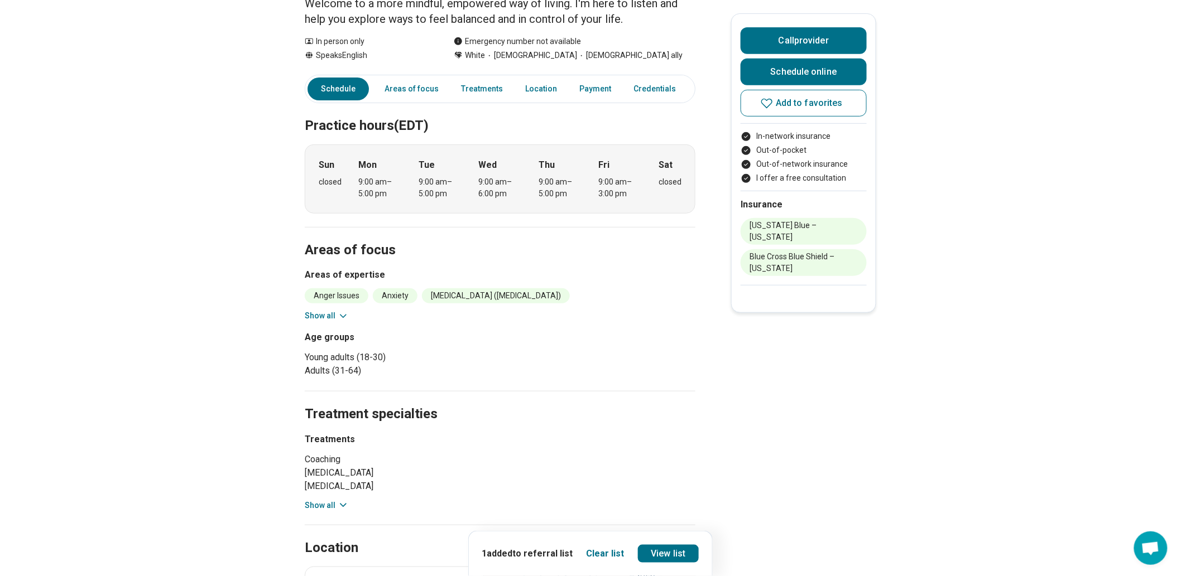
scroll to position [0, 0]
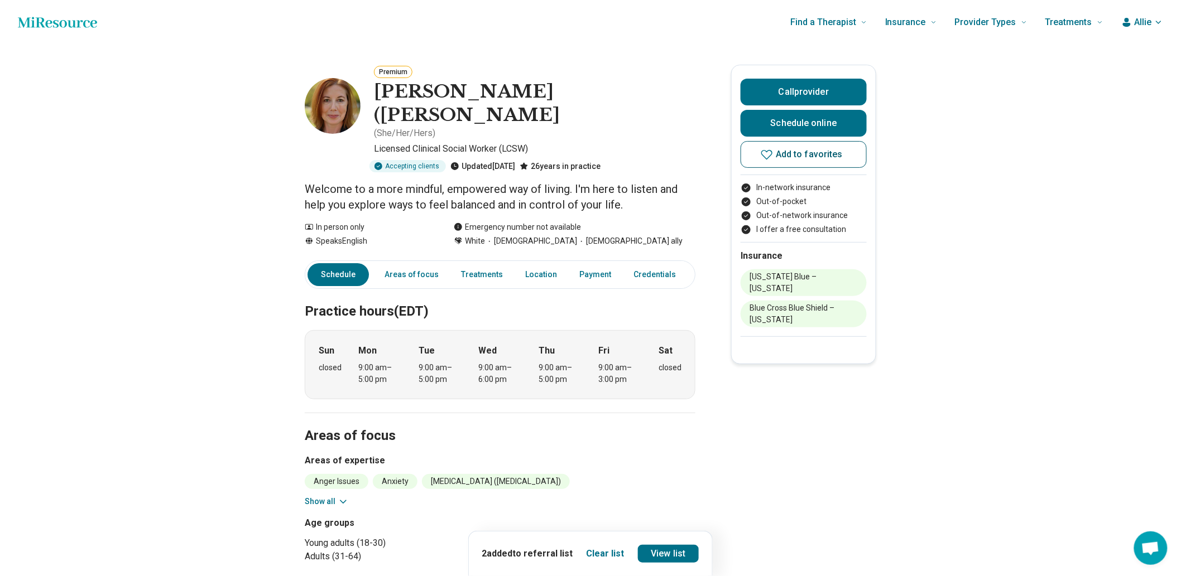
click at [851, 168] on button "Add to favorites" at bounding box center [804, 154] width 126 height 27
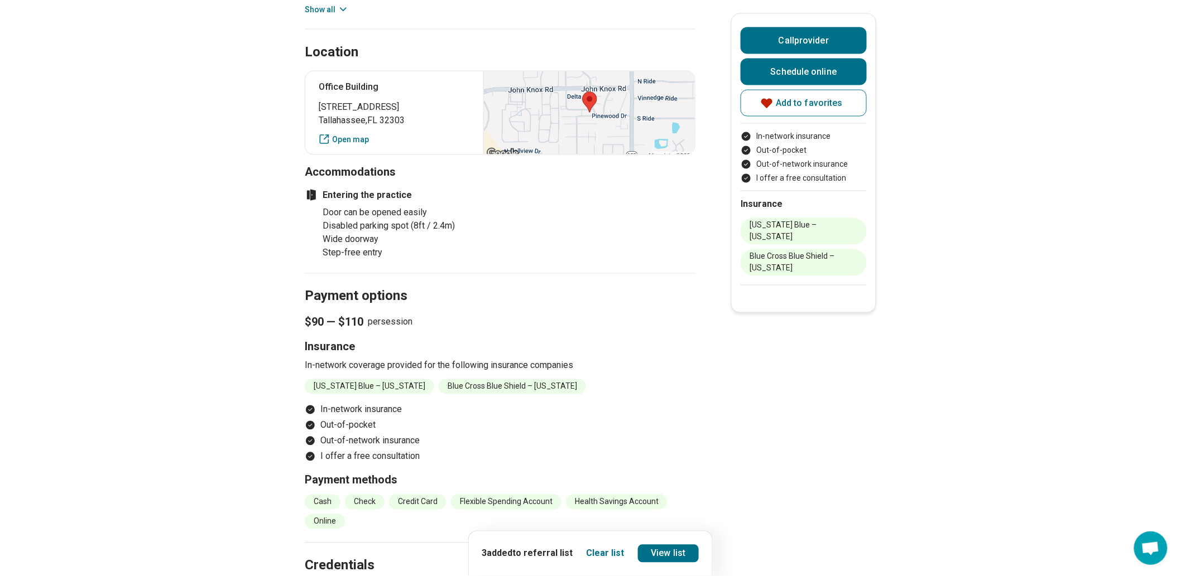
scroll to position [496, 0]
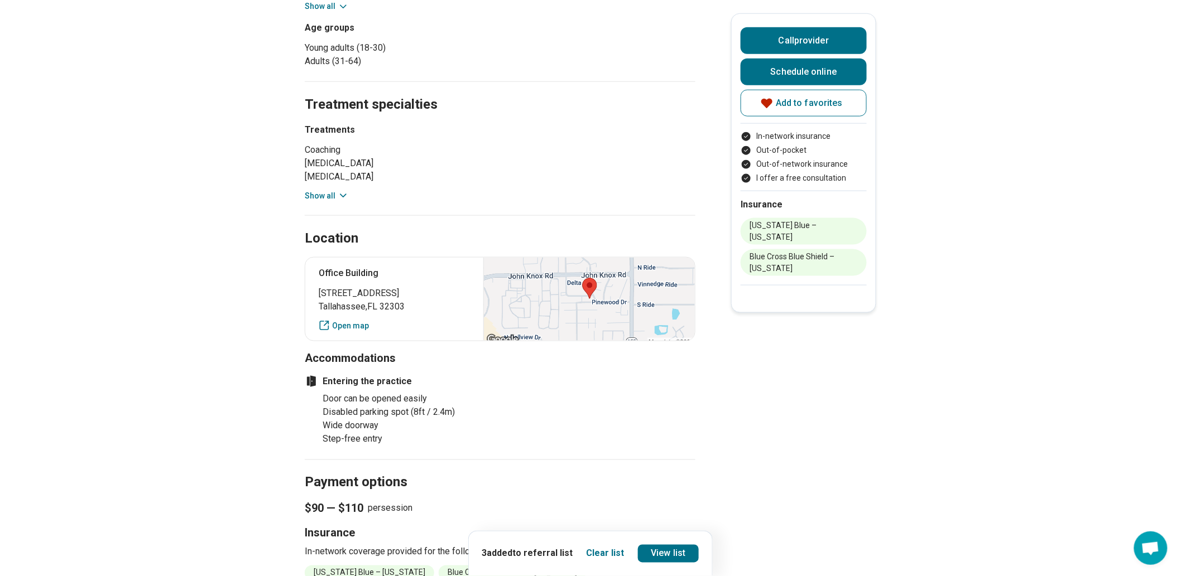
click at [337, 202] on button "Show all" at bounding box center [327, 196] width 44 height 12
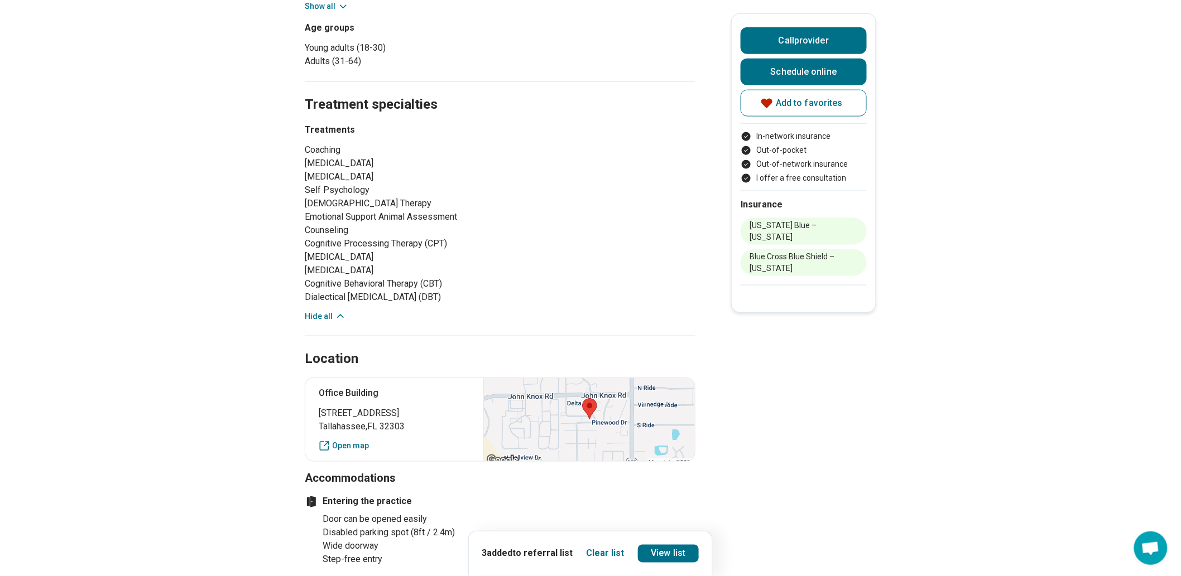
click at [338, 277] on li "Trauma-Focused Cognitive Behavioral Therapy" at bounding box center [383, 270] width 156 height 13
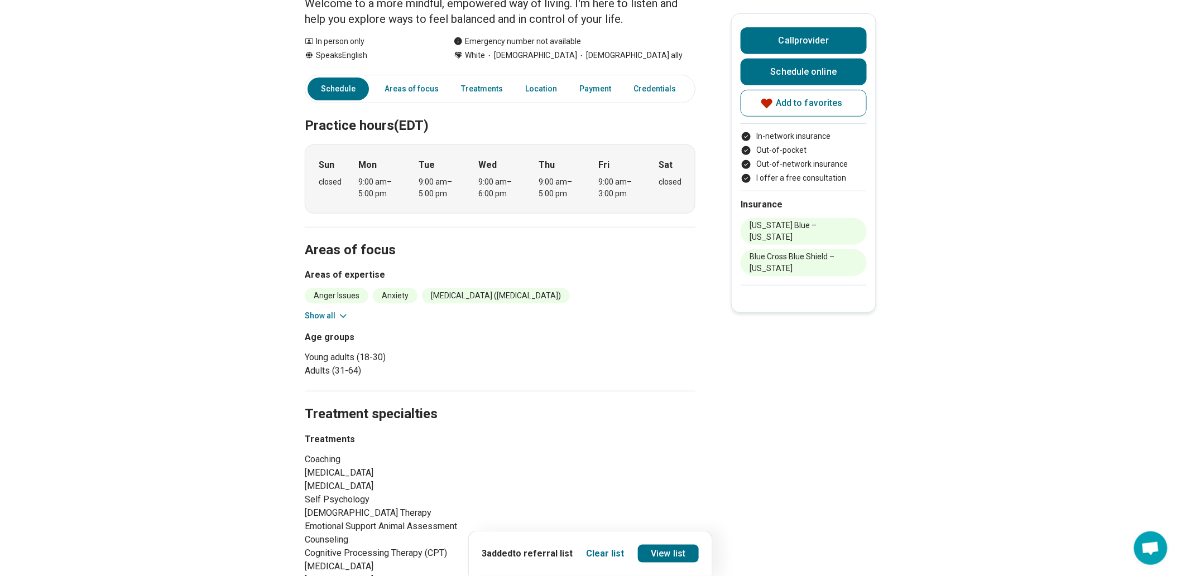
scroll to position [124, 0]
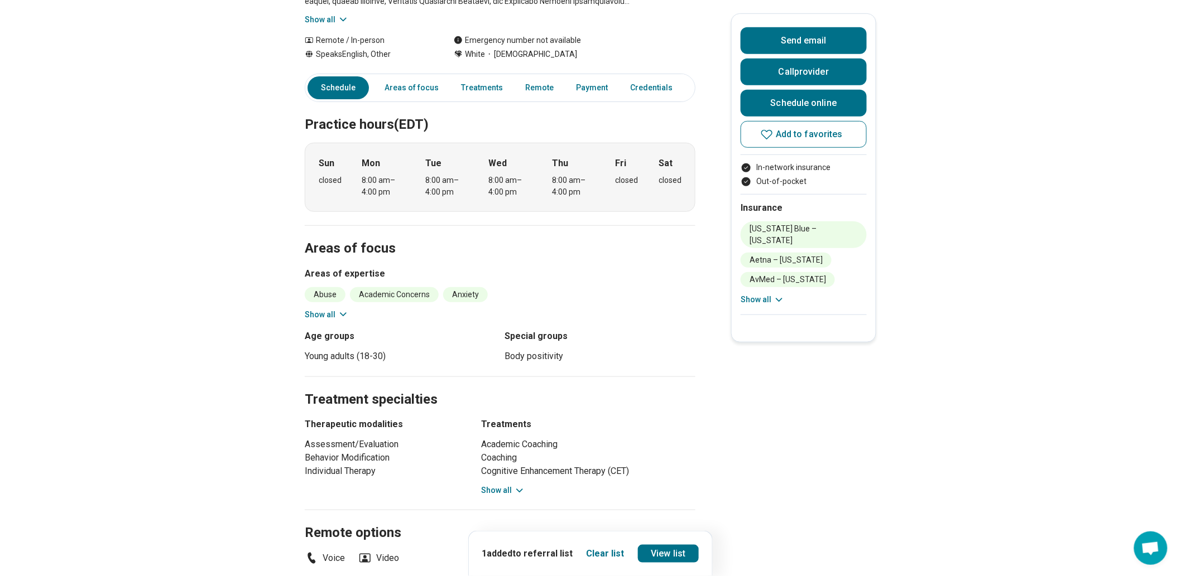
scroll to position [434, 0]
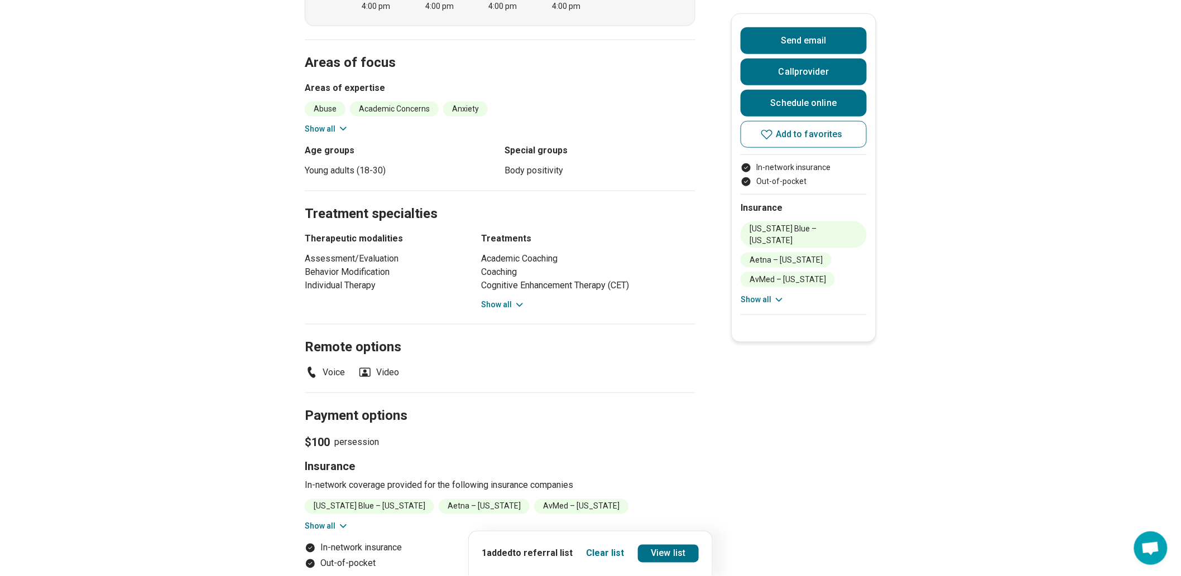
drag, startPoint x: 527, startPoint y: 405, endPoint x: 514, endPoint y: 397, distance: 15.5
click at [525, 357] on h2 "Remote options" at bounding box center [500, 334] width 391 height 46
click at [513, 311] on button "Show all" at bounding box center [503, 305] width 44 height 12
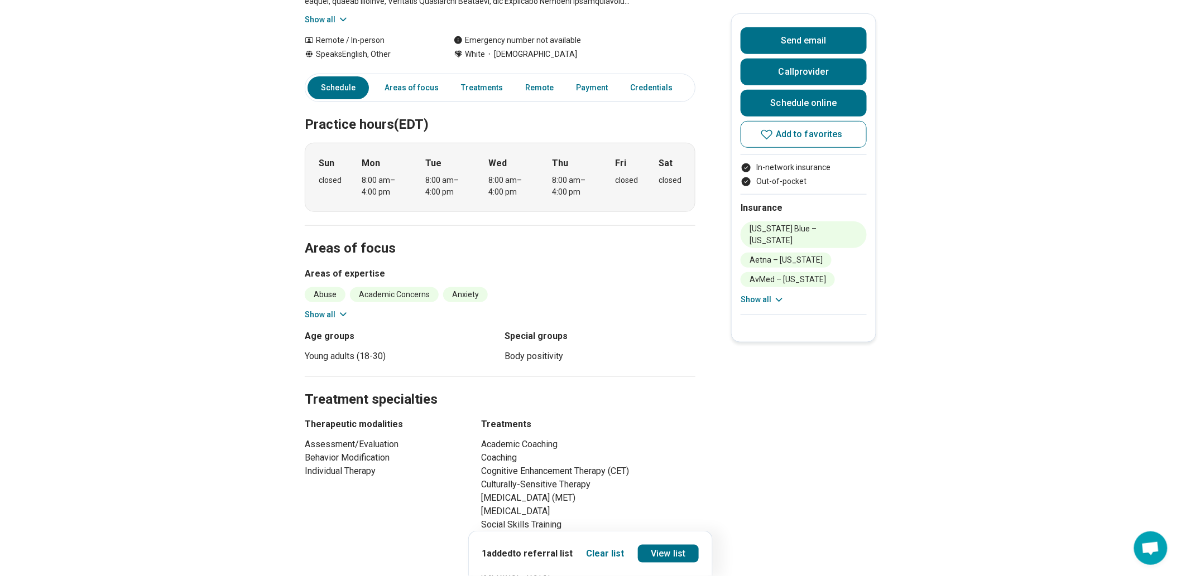
scroll to position [0, 0]
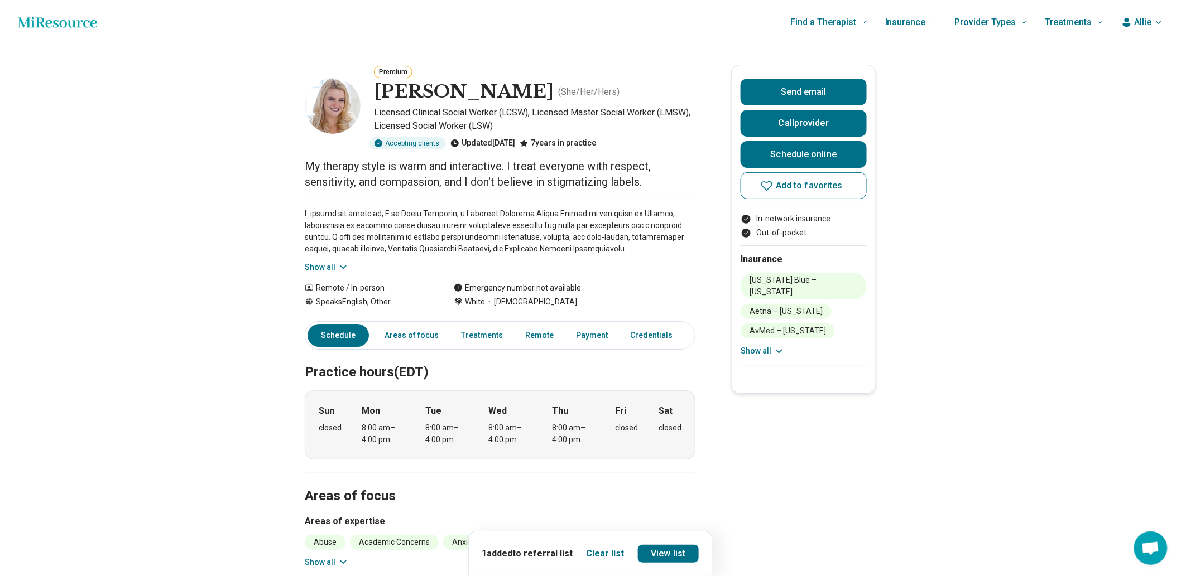
click at [342, 273] on button "Show all" at bounding box center [327, 268] width 44 height 12
